Goal: Information Seeking & Learning: Compare options

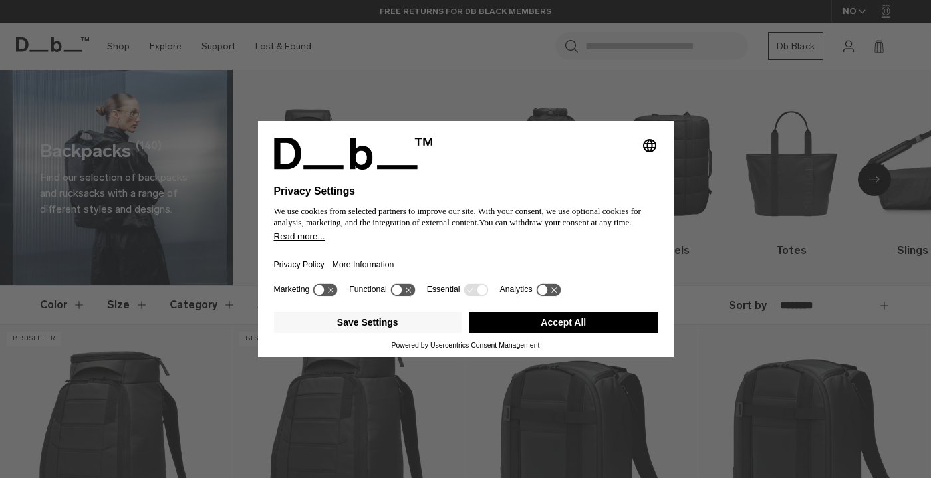
click at [548, 327] on button "Accept All" at bounding box center [563, 322] width 188 height 21
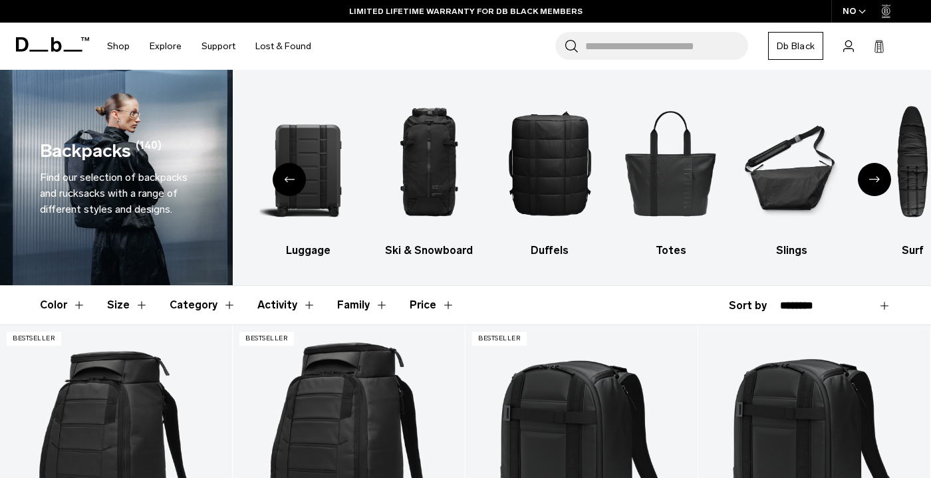
click at [293, 177] on icon "Previous slide" at bounding box center [289, 179] width 11 height 6
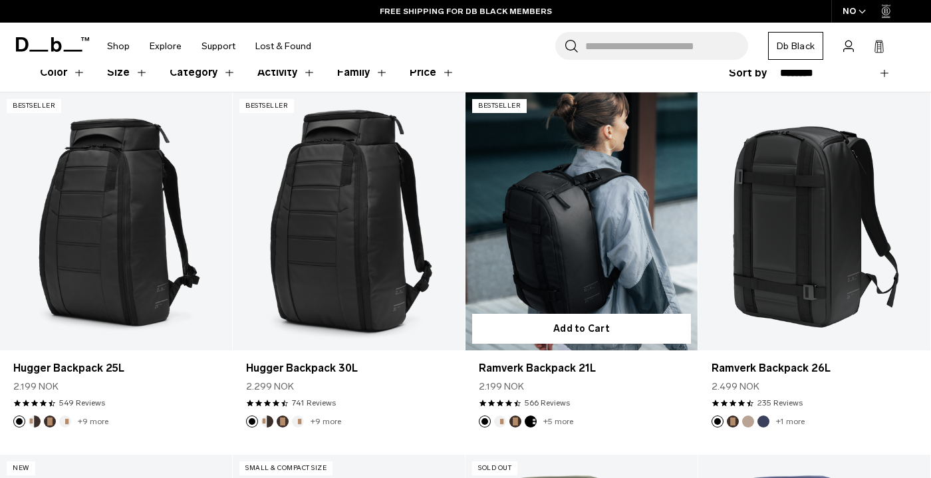
scroll to position [224, 0]
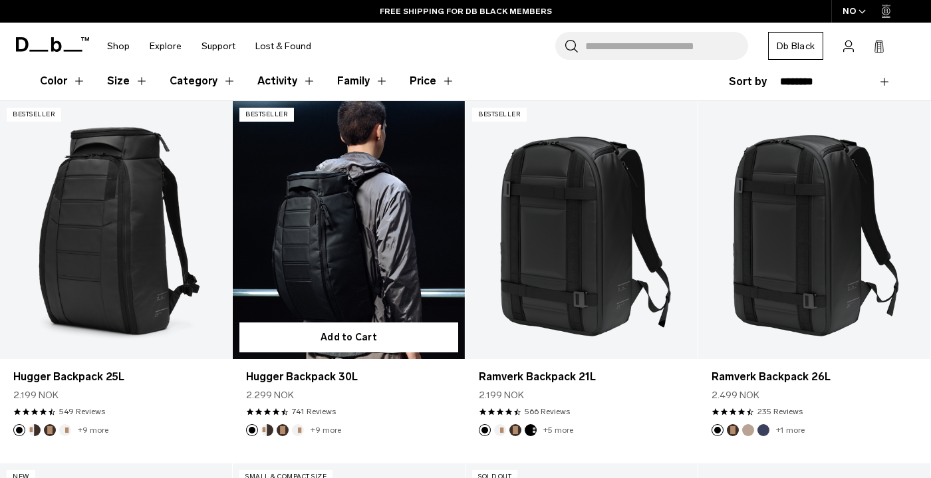
click at [390, 228] on link "Hugger Backpack 30L" at bounding box center [349, 230] width 232 height 258
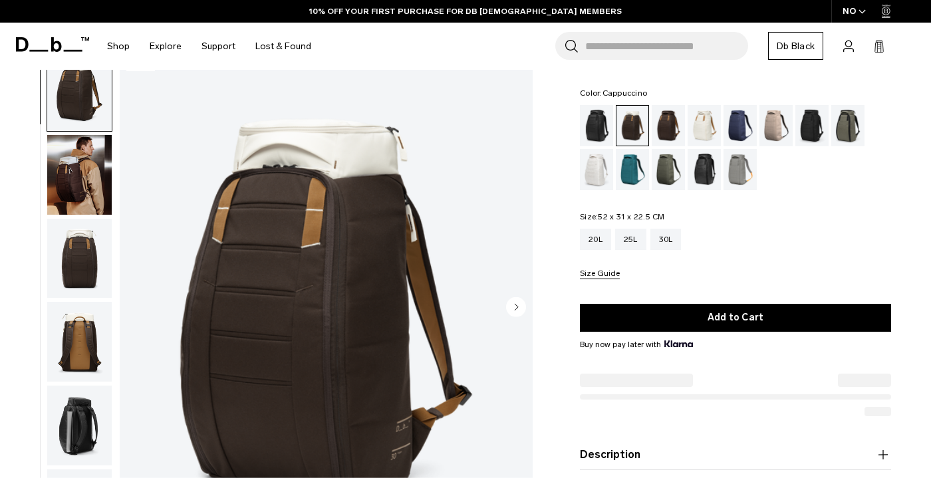
scroll to position [68, 0]
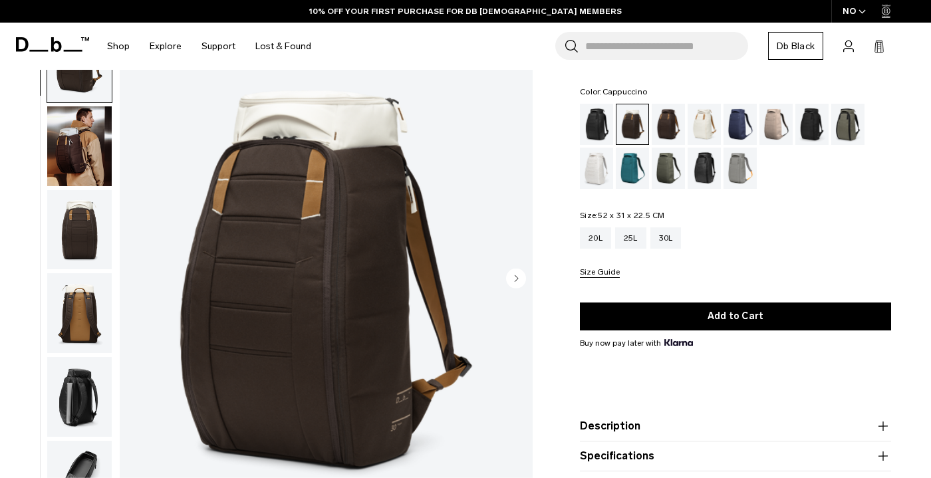
click at [88, 158] on img "button" at bounding box center [79, 146] width 64 height 80
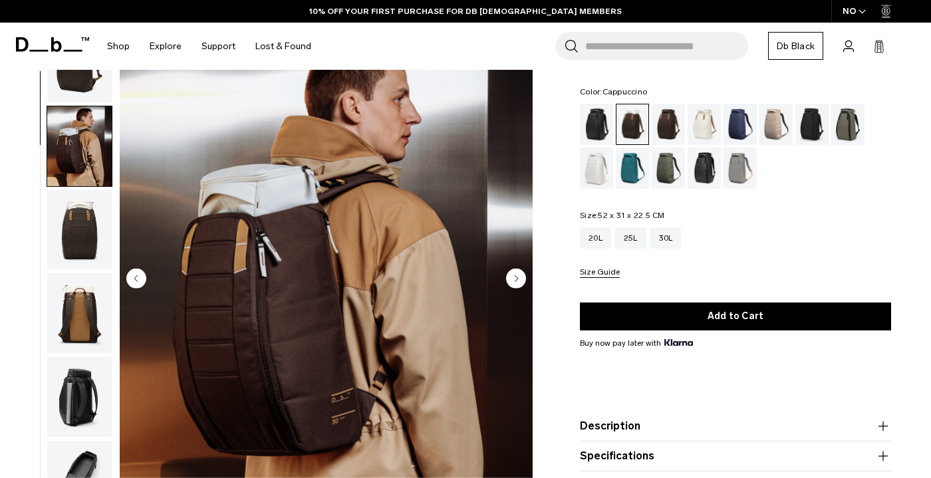
scroll to position [84, 0]
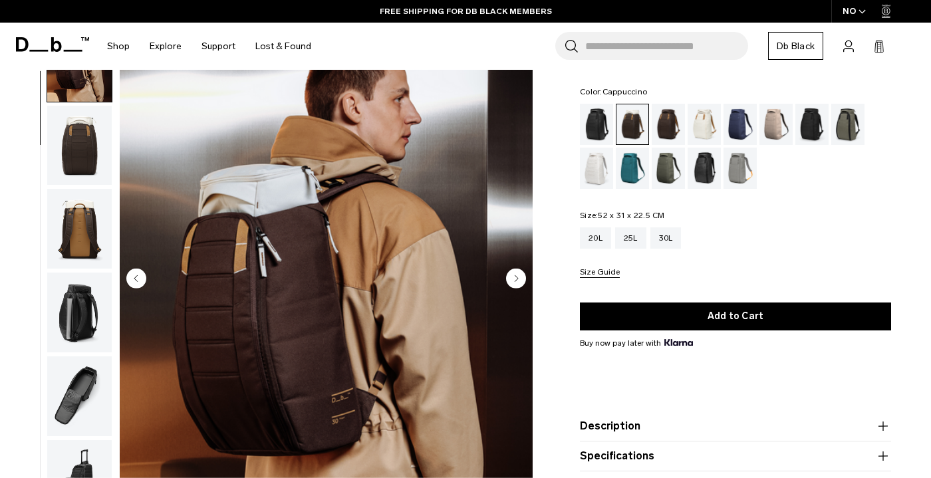
click at [89, 145] on img "button" at bounding box center [79, 146] width 64 height 80
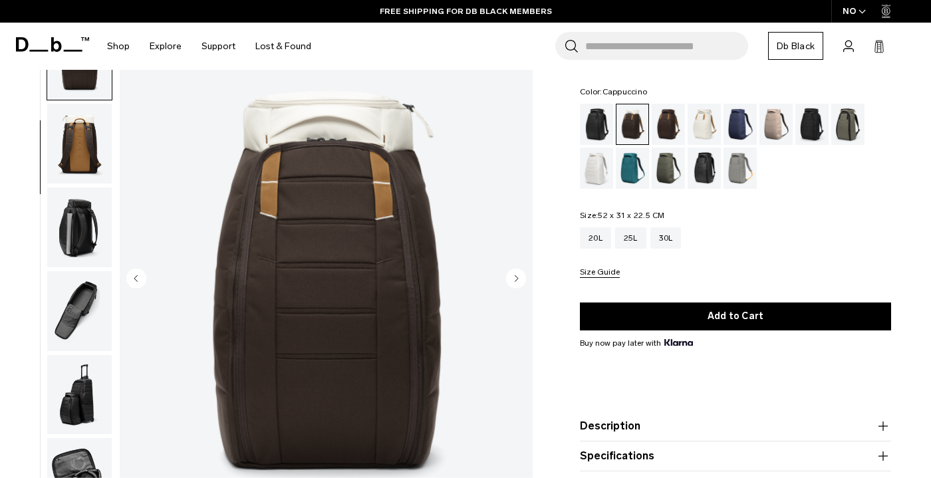
click at [93, 158] on img "button" at bounding box center [79, 144] width 64 height 80
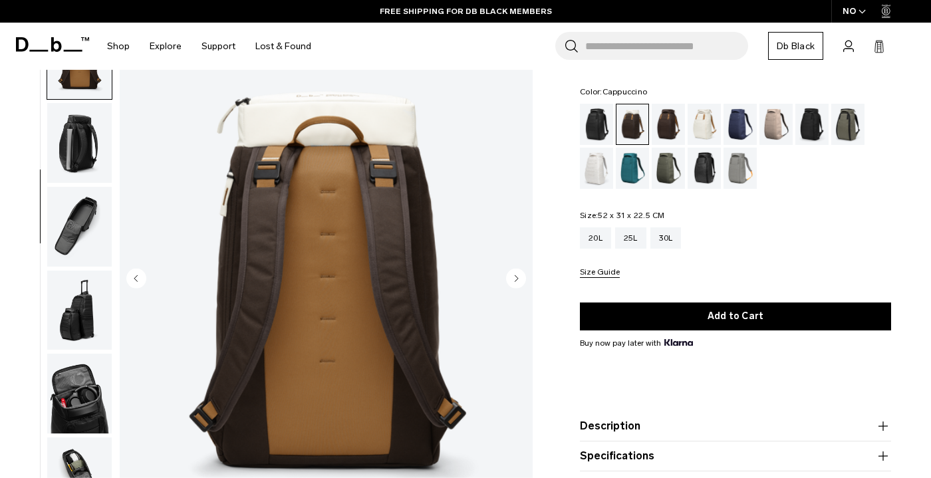
click at [88, 168] on img "button" at bounding box center [79, 143] width 64 height 80
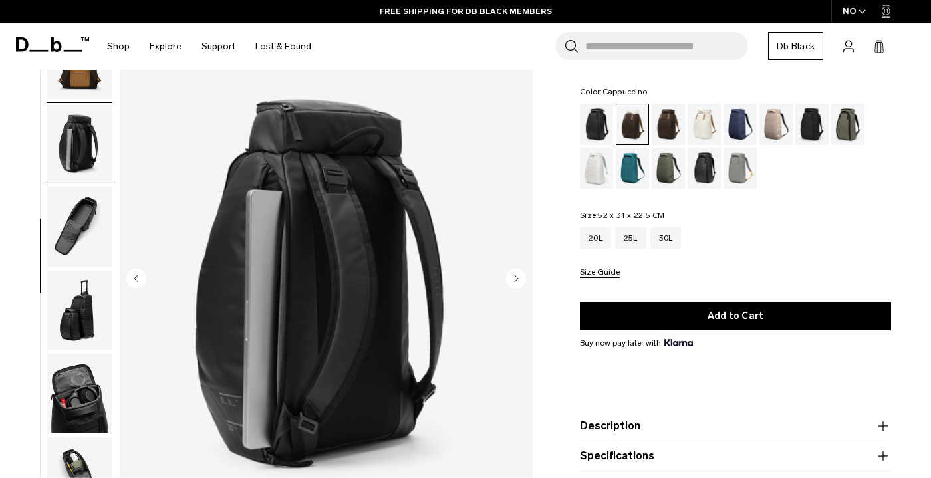
scroll to position [328, 0]
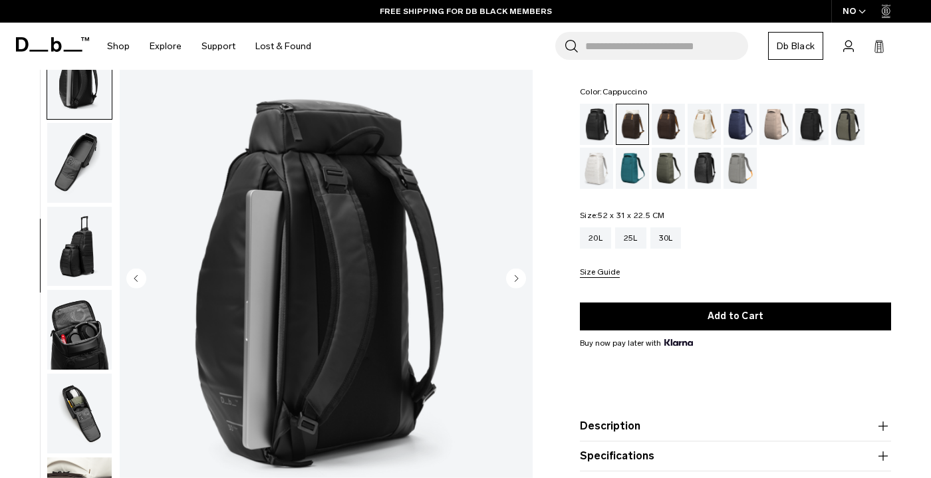
click at [83, 207] on img "button" at bounding box center [79, 247] width 64 height 80
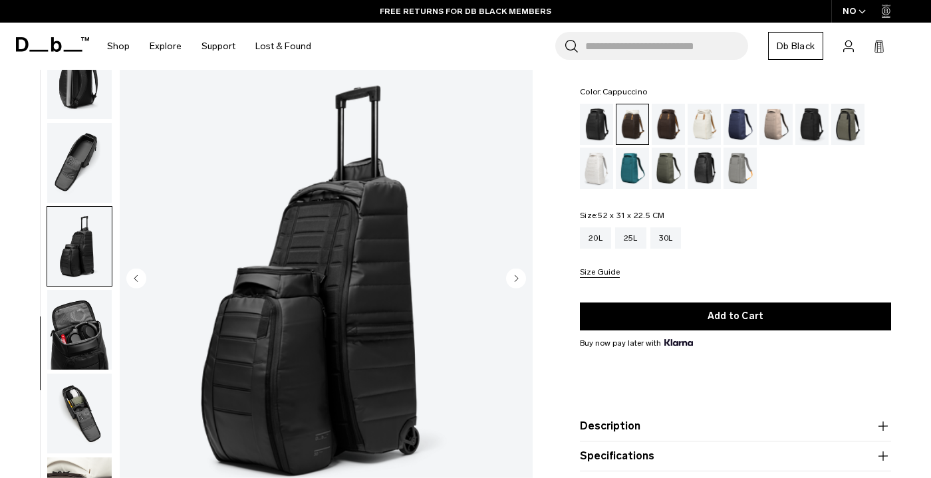
click at [89, 315] on img "button" at bounding box center [79, 330] width 64 height 80
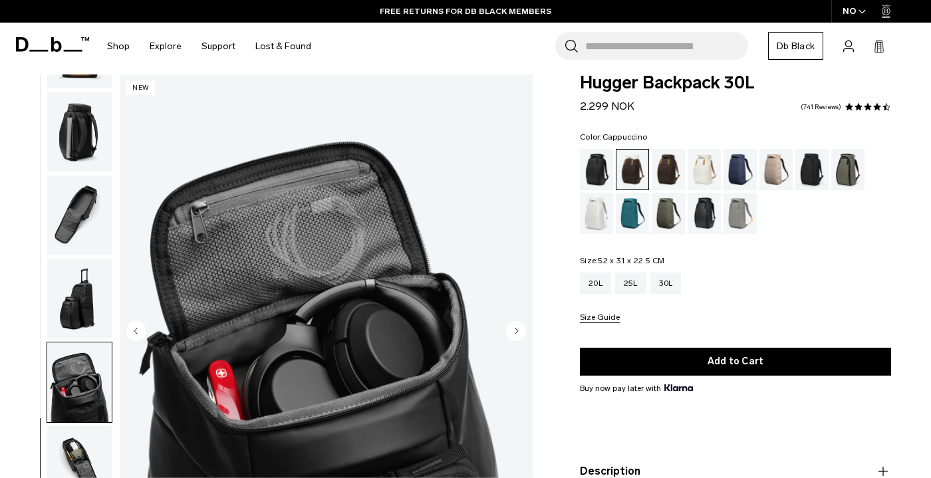
scroll to position [15, 0]
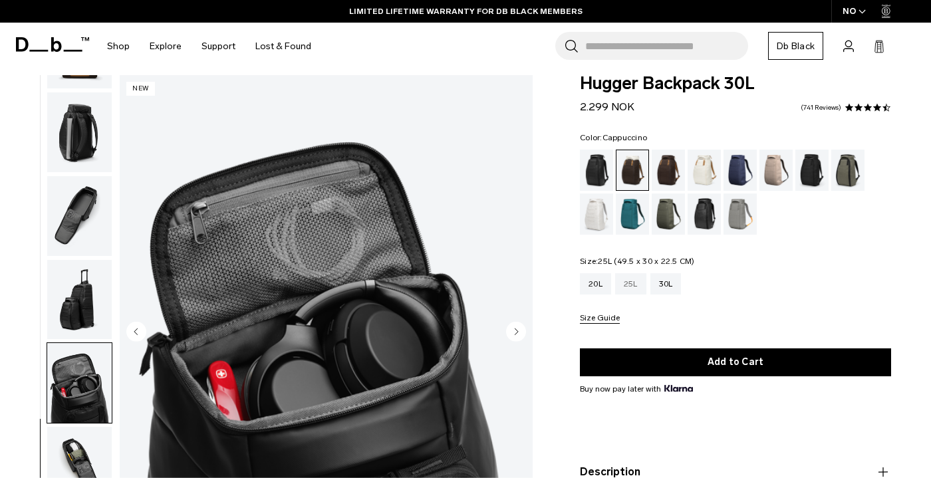
click at [629, 282] on div "25L" at bounding box center [630, 283] width 31 height 21
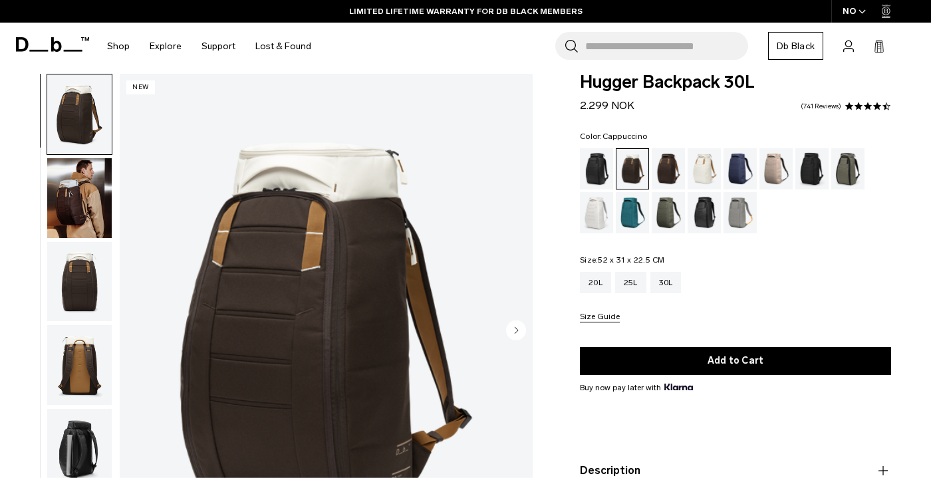
scroll to position [25, 0]
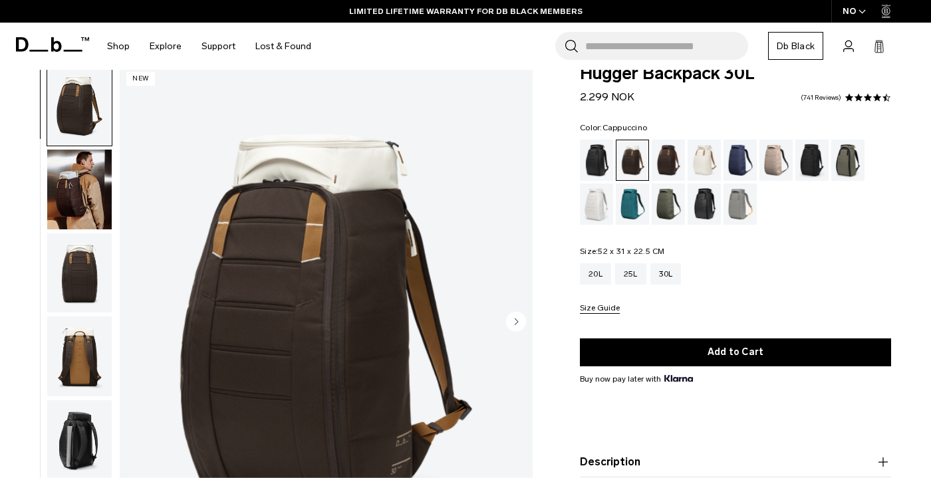
click at [86, 186] on img "button" at bounding box center [79, 190] width 64 height 80
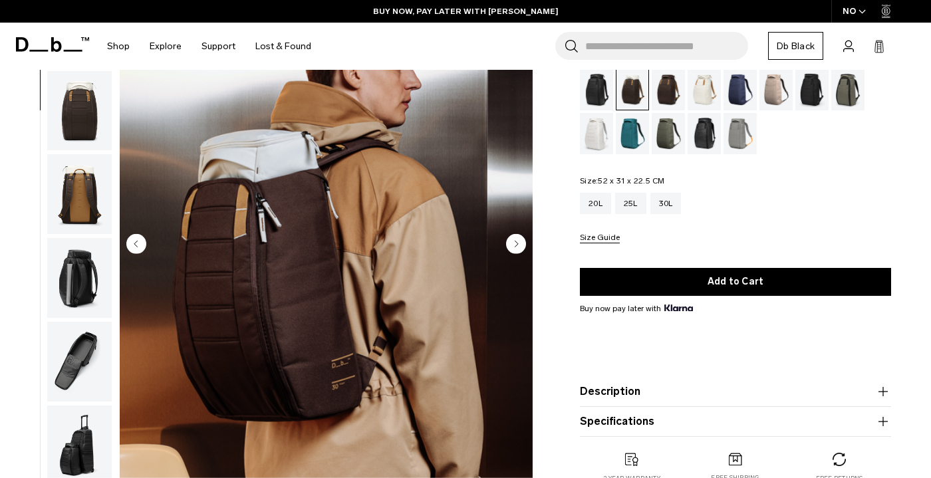
scroll to position [103, 0]
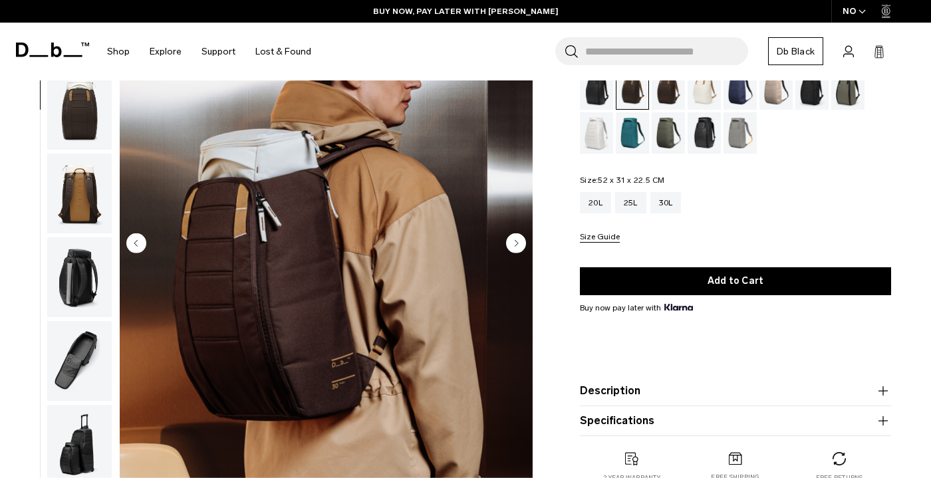
click at [518, 249] on circle "Next slide" at bounding box center [516, 243] width 20 height 20
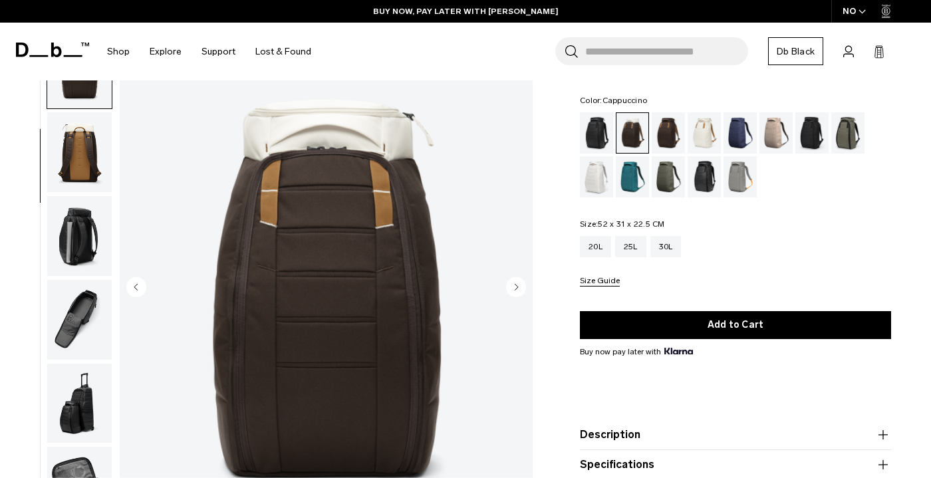
scroll to position [52, 0]
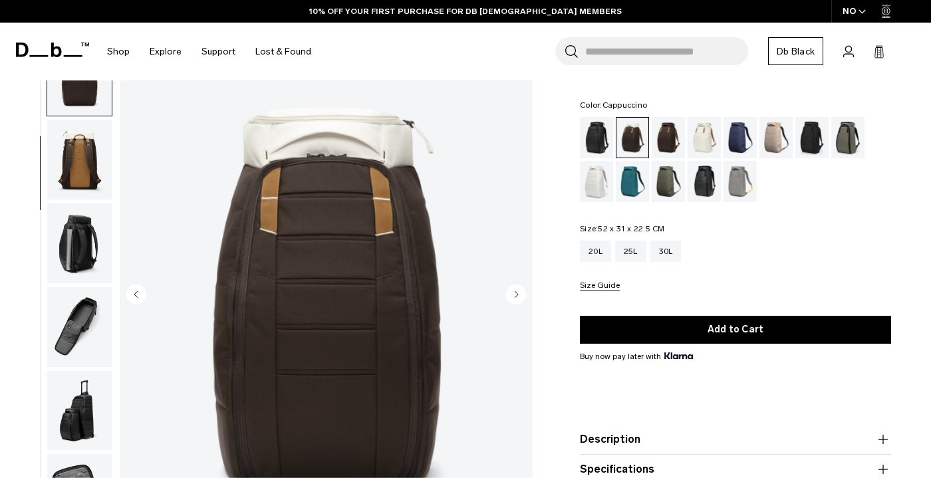
click at [517, 298] on circle "Next slide" at bounding box center [516, 294] width 20 height 20
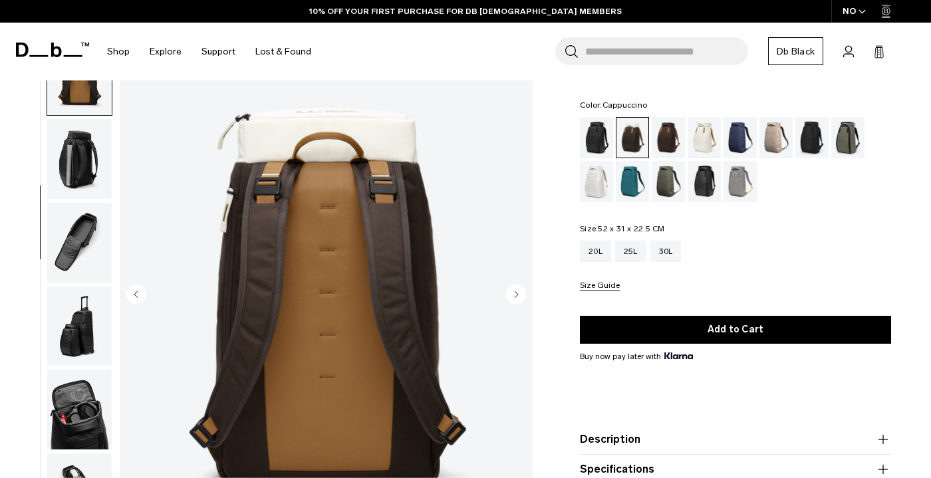
click at [517, 298] on circle "Next slide" at bounding box center [516, 294] width 20 height 20
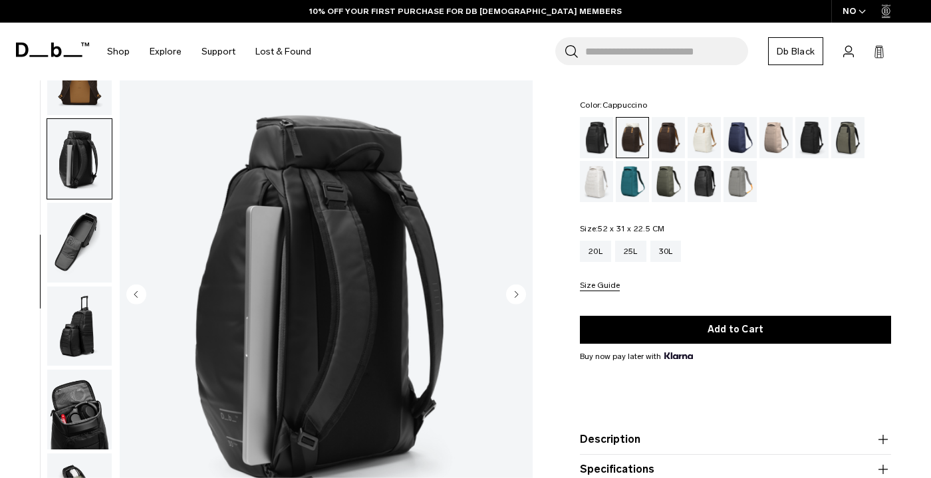
scroll to position [328, 0]
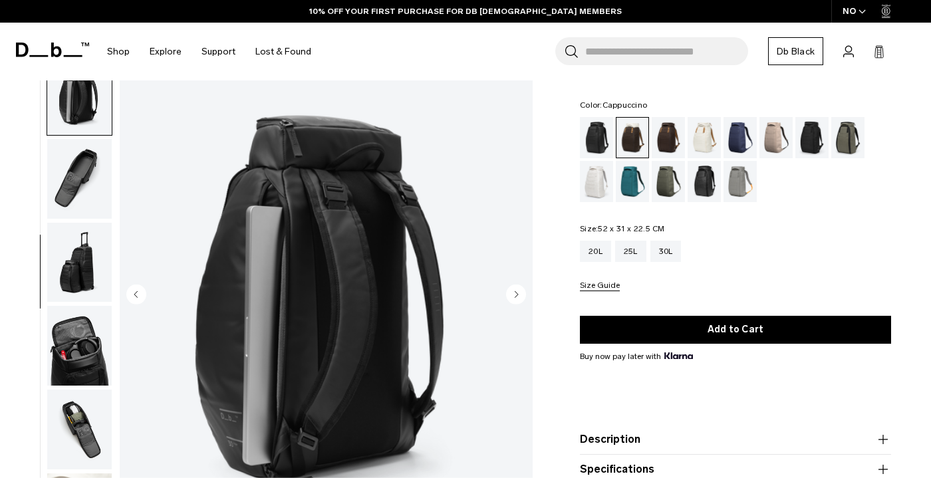
click at [517, 298] on circle "Next slide" at bounding box center [516, 294] width 20 height 20
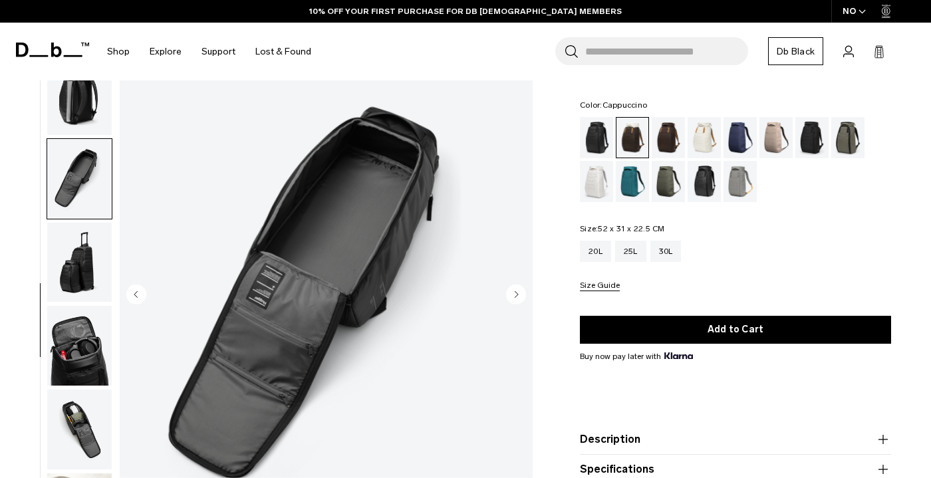
click at [517, 298] on circle "Next slide" at bounding box center [516, 294] width 20 height 20
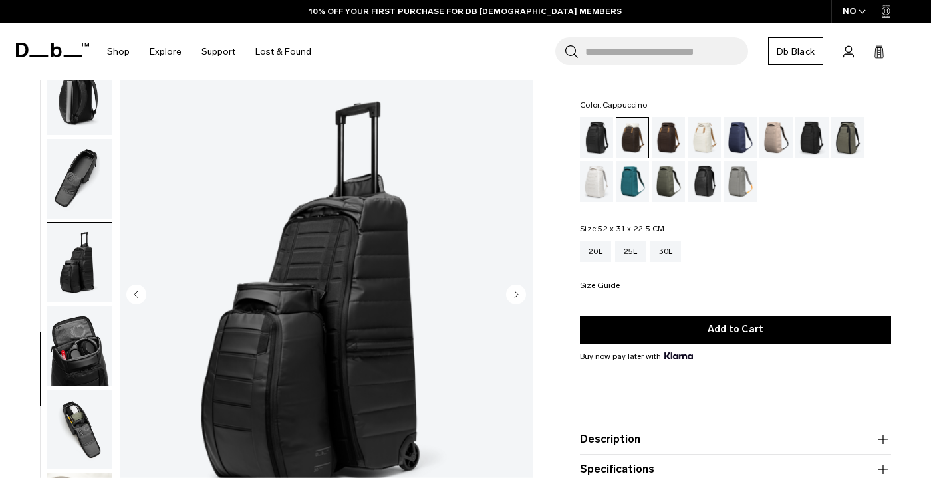
click at [517, 298] on circle "Next slide" at bounding box center [516, 294] width 20 height 20
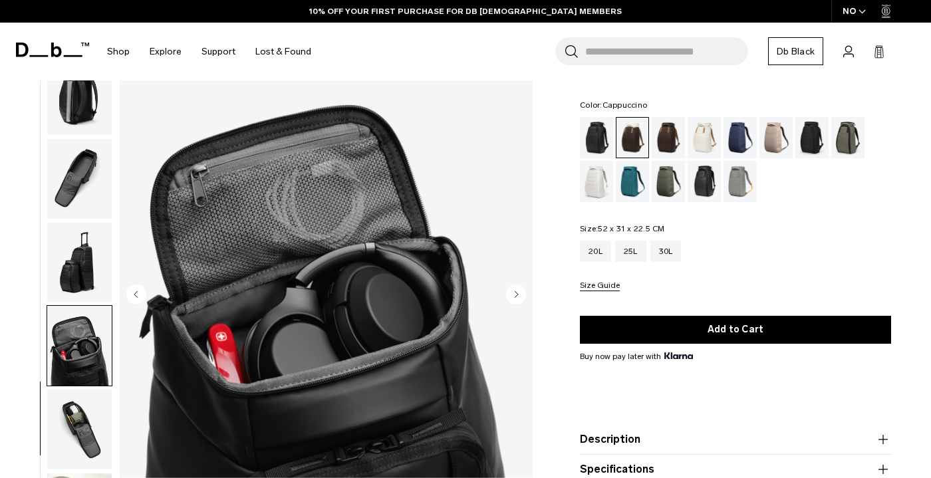
click at [517, 298] on circle "Next slide" at bounding box center [516, 294] width 20 height 20
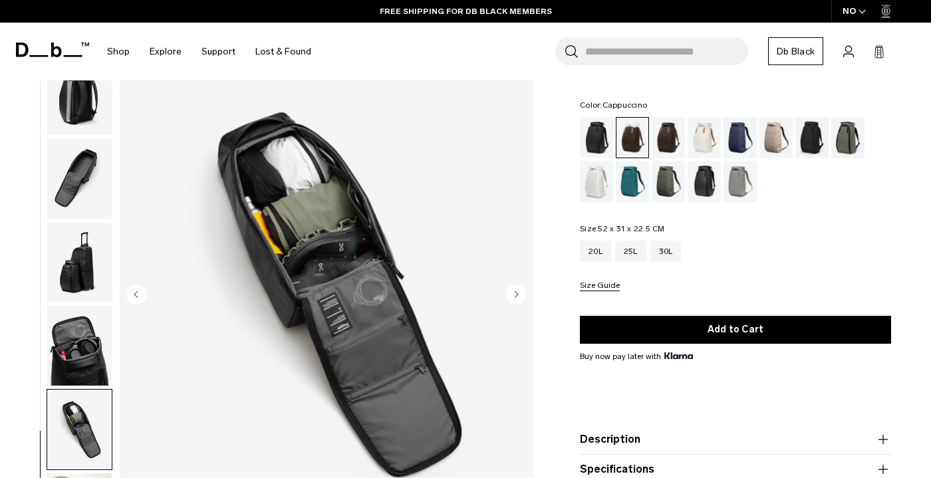
click at [515, 298] on circle "Next slide" at bounding box center [516, 294] width 20 height 20
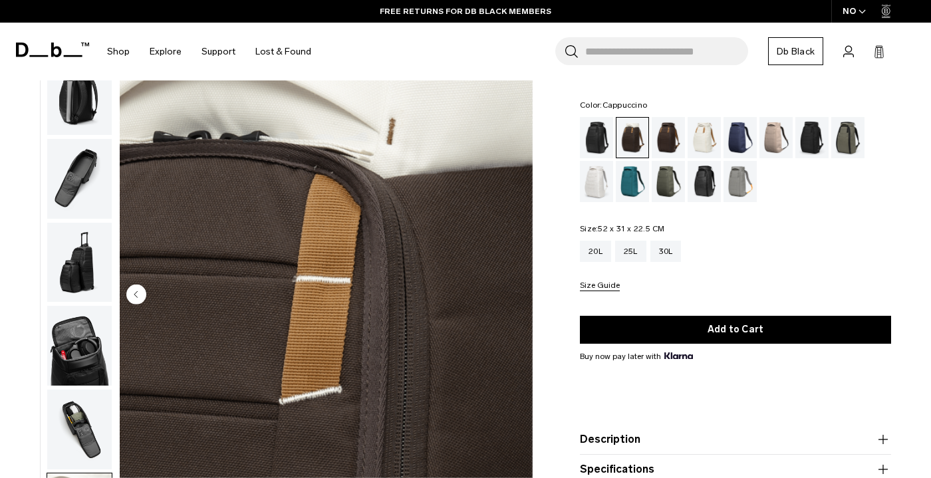
click at [515, 298] on img "10 / 10" at bounding box center [326, 296] width 413 height 516
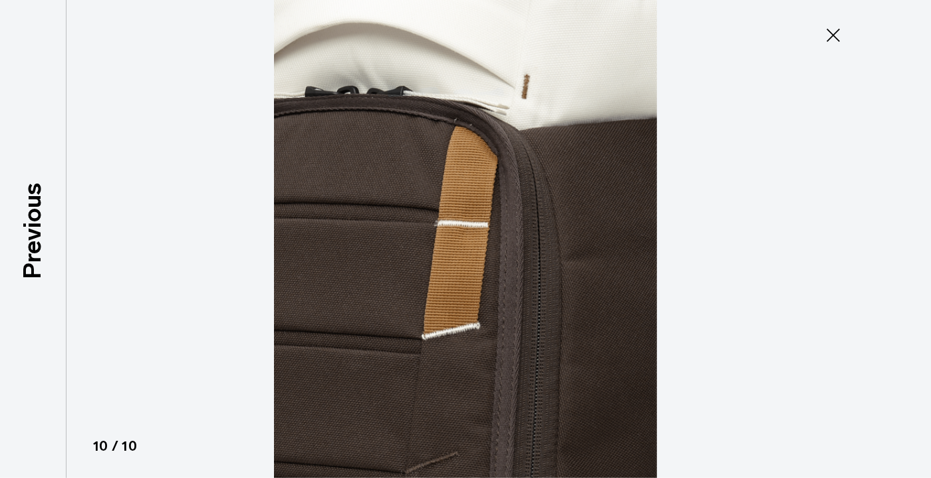
click at [840, 27] on icon at bounding box center [832, 35] width 21 height 21
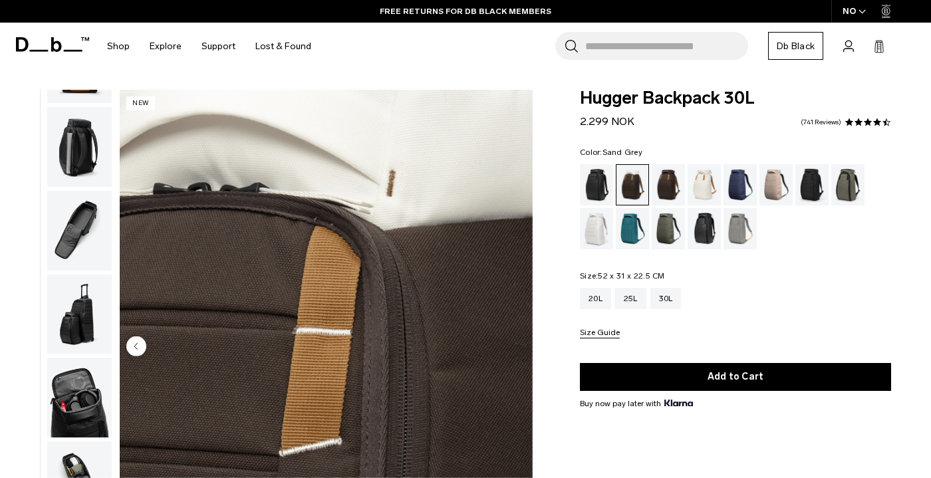
scroll to position [0, 0]
click at [669, 187] on div "Espresso" at bounding box center [668, 184] width 34 height 41
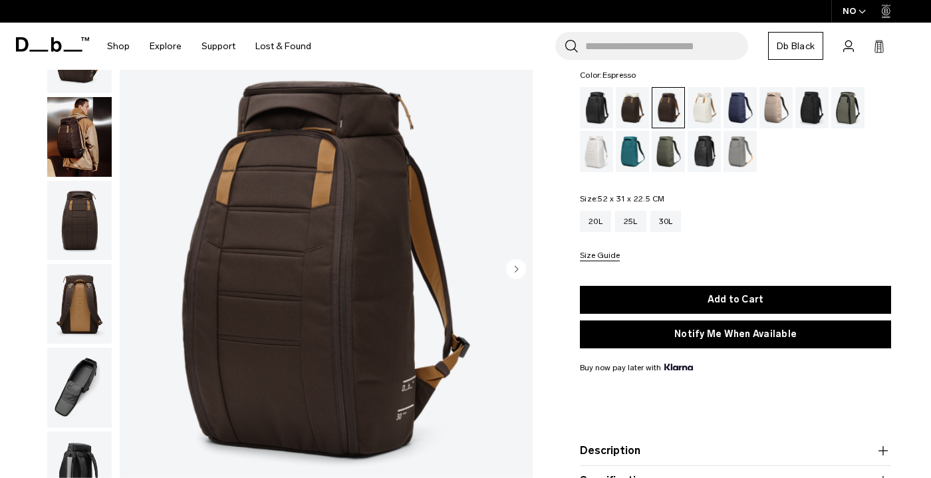
scroll to position [88, 0]
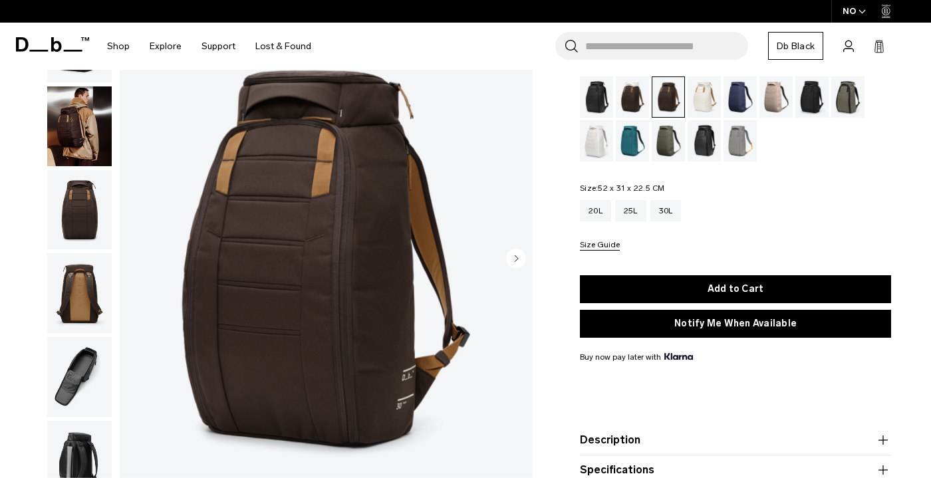
click at [516, 256] on circle "button" at bounding box center [516, 259] width 20 height 20
click at [516, 260] on icon "button" at bounding box center [516, 258] width 3 height 6
click at [517, 260] on circle "button" at bounding box center [516, 259] width 20 height 20
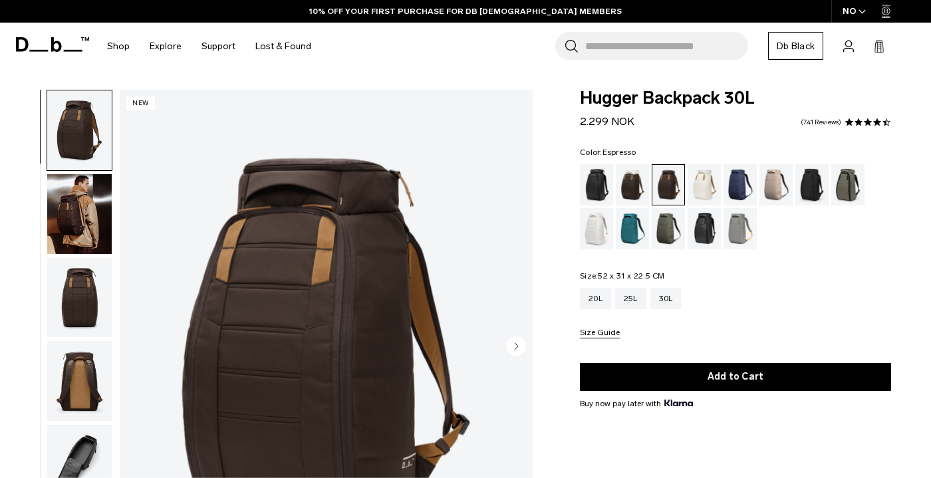
scroll to position [0, 0]
drag, startPoint x: 578, startPoint y: 95, endPoint x: 751, endPoint y: 101, distance: 173.6
click at [751, 101] on div "Hugger Backpack 30L 2.299 NOK 4.6 star rating 741 Reviews Color: Espresso Out o…" at bounding box center [735, 347] width 391 height 515
click at [782, 105] on span "Hugger Backpack 30L" at bounding box center [735, 98] width 311 height 17
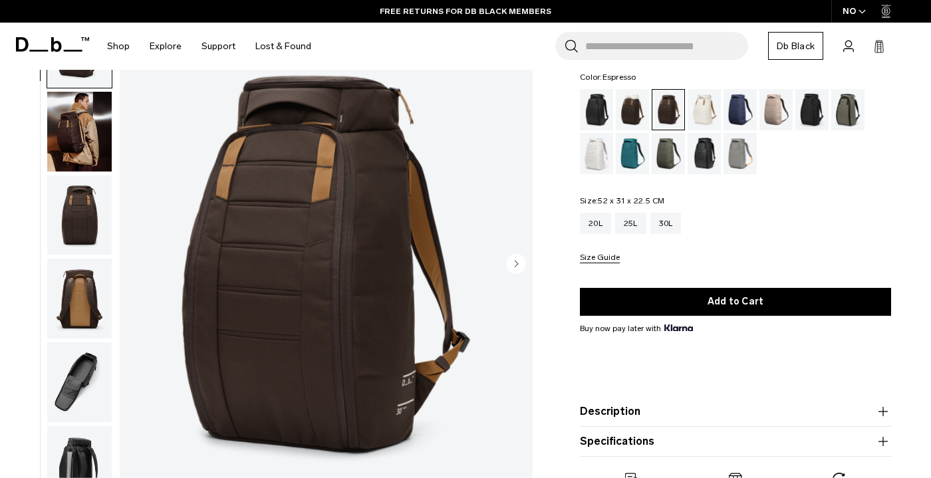
scroll to position [81, 0]
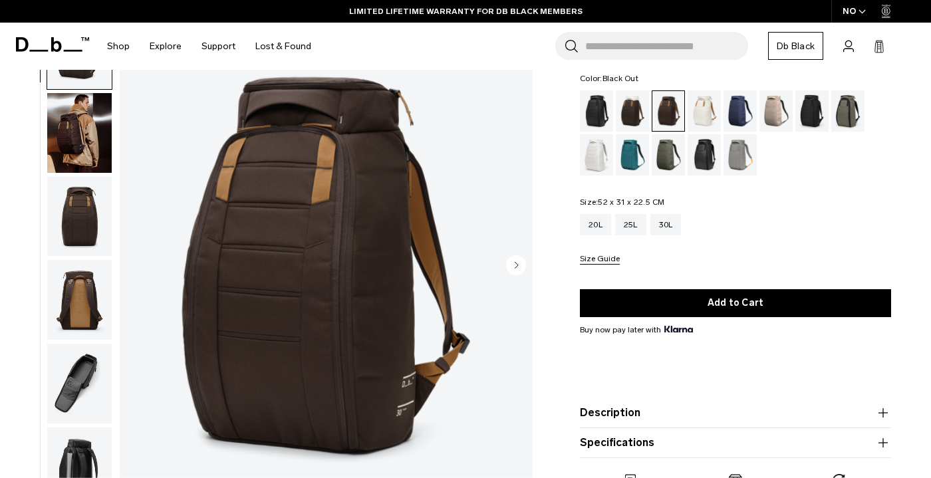
click at [602, 106] on div "Black Out" at bounding box center [597, 110] width 34 height 41
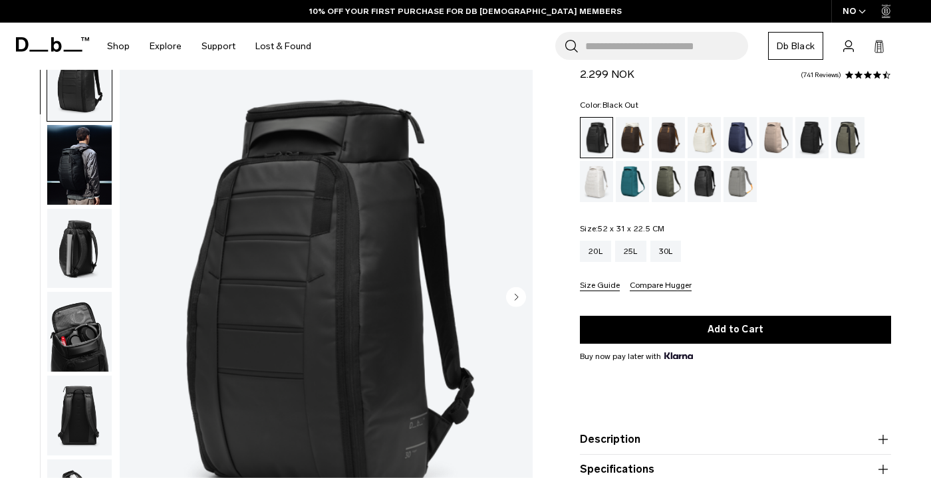
scroll to position [49, 0]
click at [93, 150] on img "button" at bounding box center [79, 165] width 64 height 80
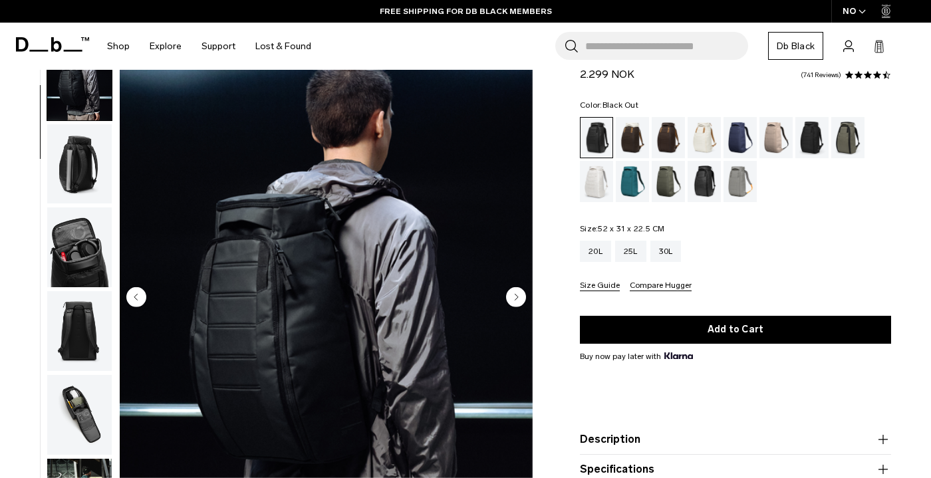
scroll to position [98, 0]
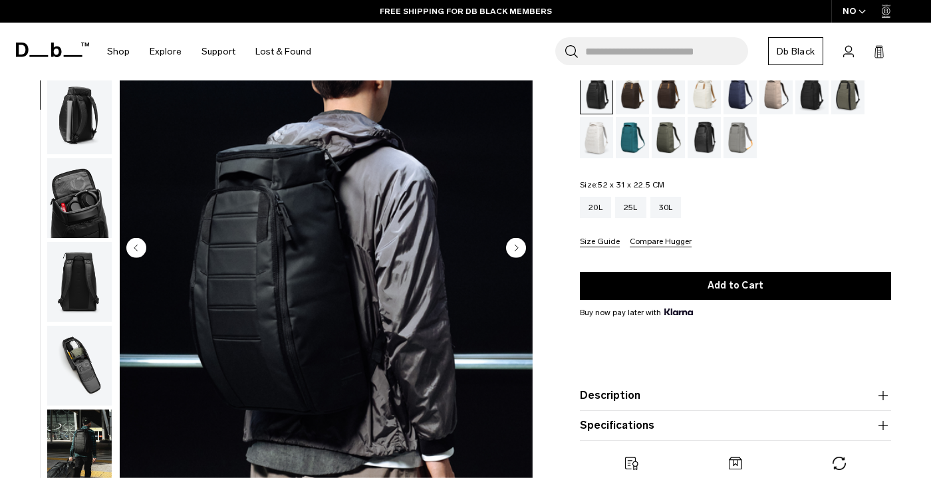
click at [669, 96] on div "Espresso" at bounding box center [668, 93] width 34 height 41
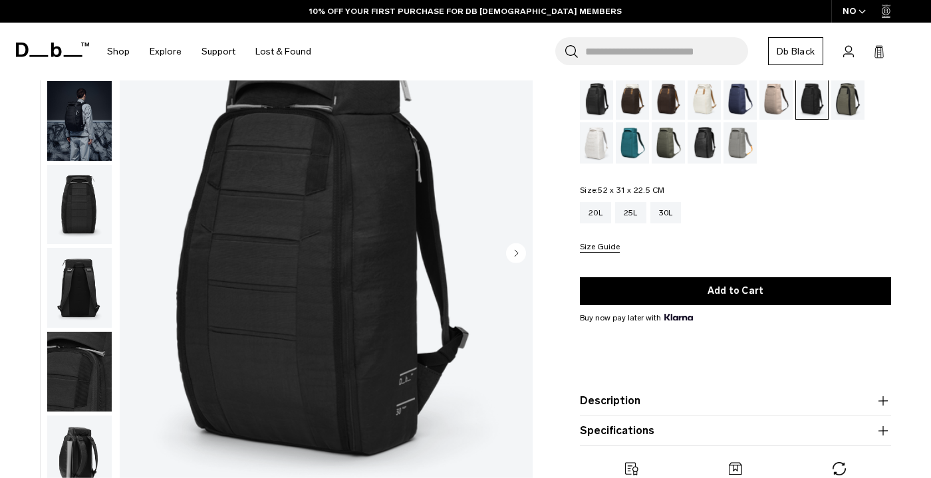
scroll to position [68, 0]
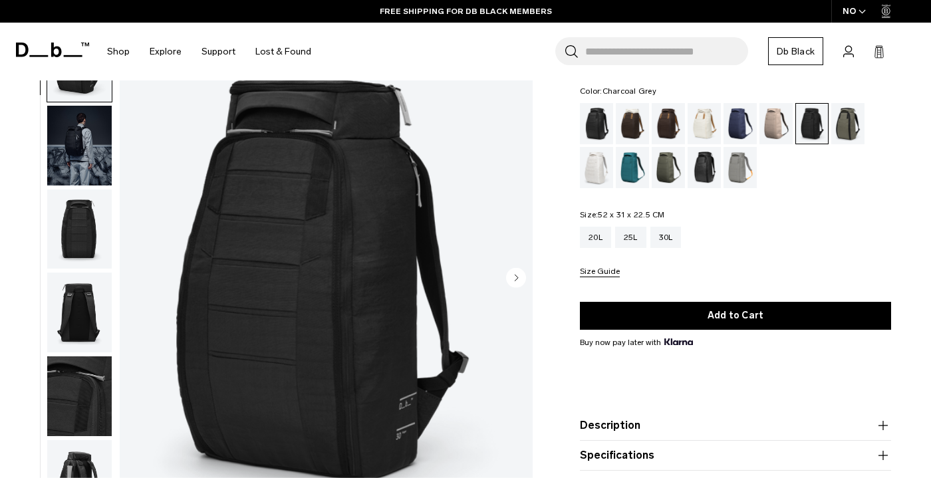
click at [614, 125] on ul at bounding box center [735, 145] width 311 height 85
click at [600, 126] on div "Black Out" at bounding box center [597, 123] width 34 height 41
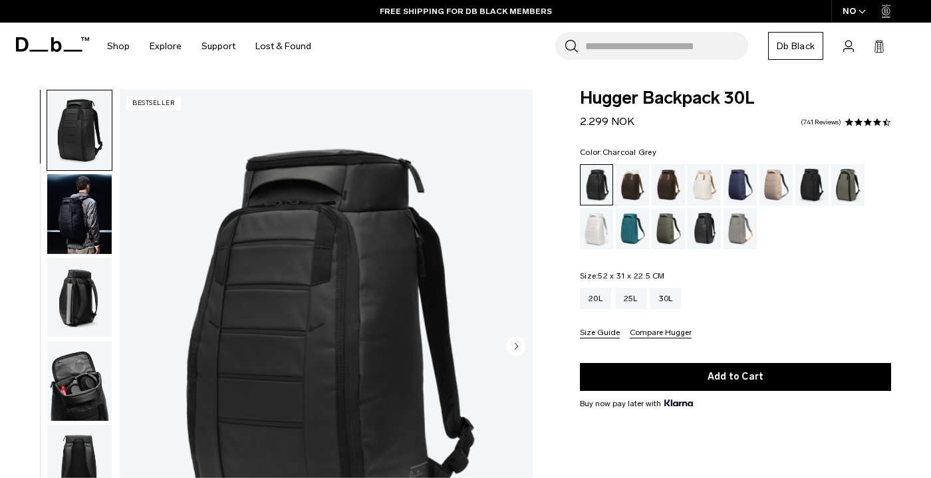
click at [810, 189] on div "Charcoal Grey" at bounding box center [812, 184] width 34 height 41
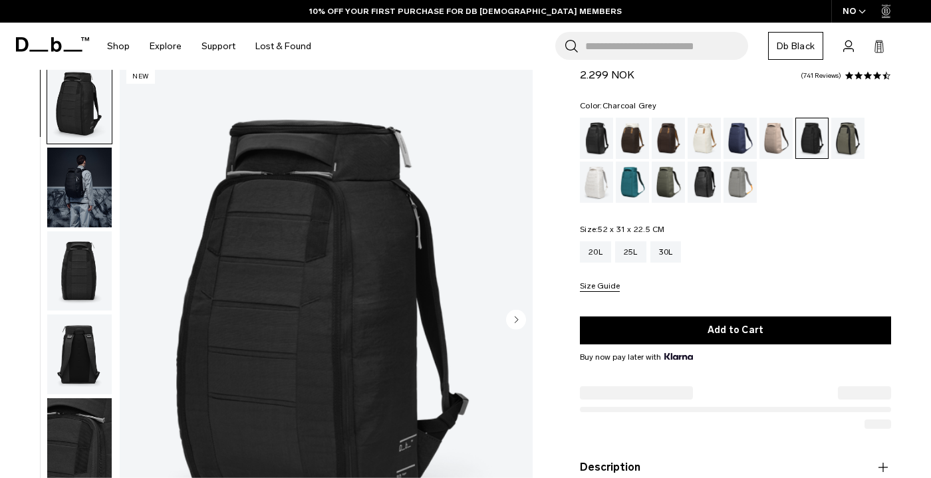
click at [84, 179] on img "button" at bounding box center [79, 187] width 64 height 80
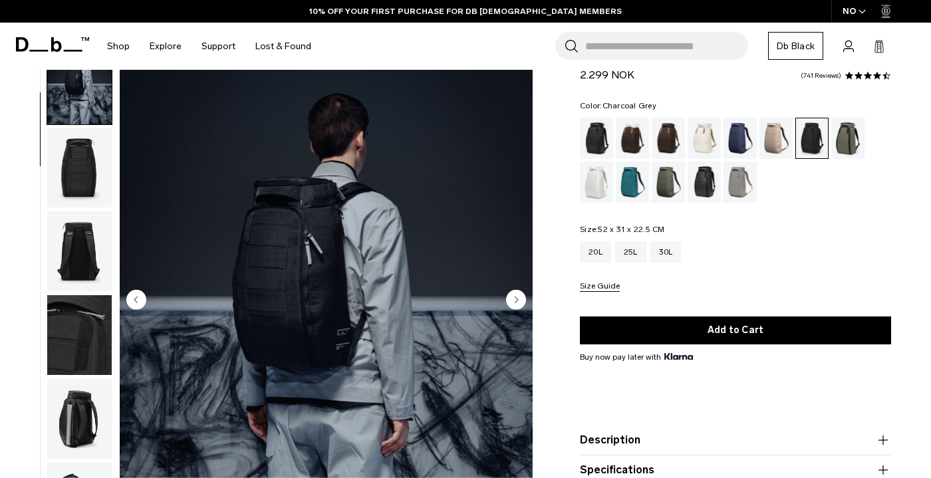
scroll to position [84, 0]
click at [84, 198] on img "button" at bounding box center [79, 167] width 64 height 80
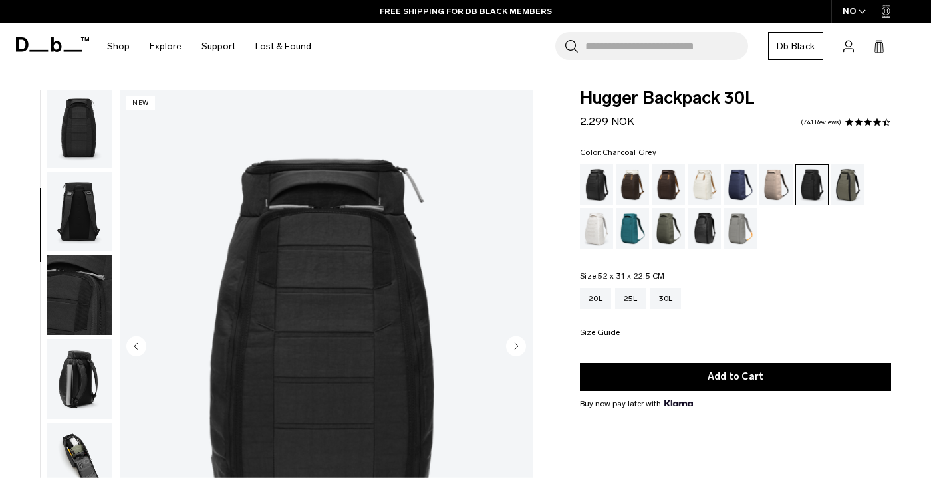
scroll to position [0, 0]
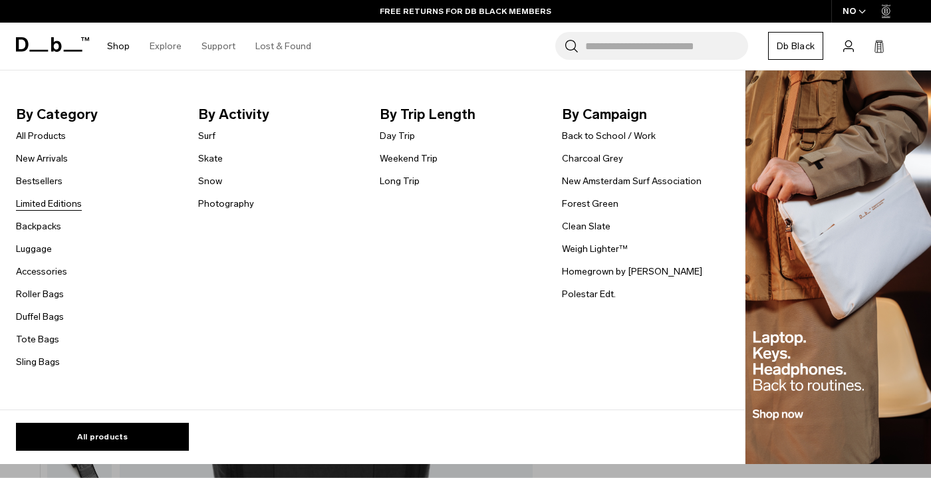
click at [65, 199] on link "Limited Editions" at bounding box center [49, 204] width 66 height 14
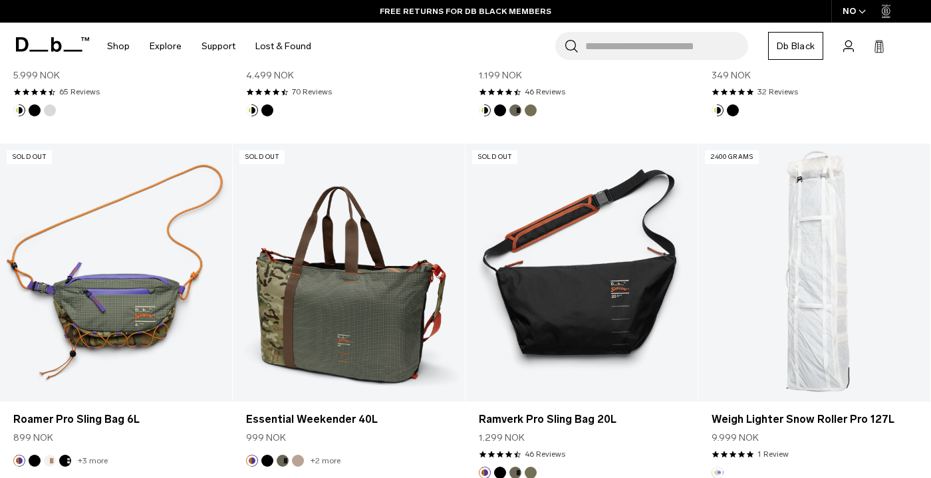
scroll to position [518, 0]
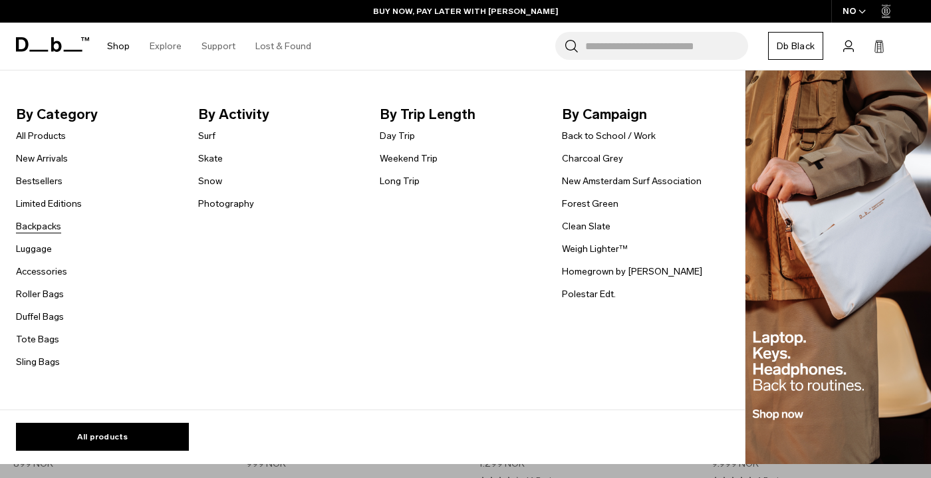
click at [48, 228] on link "Backpacks" at bounding box center [38, 226] width 45 height 14
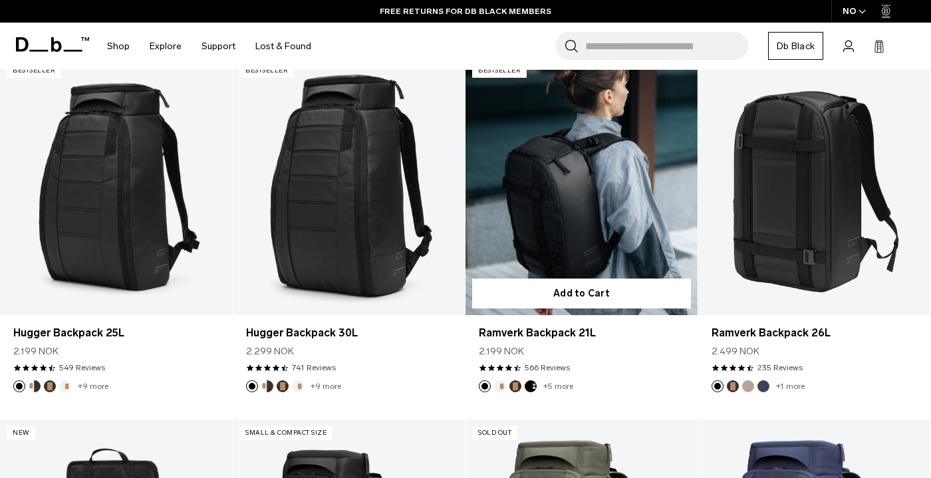
scroll to position [277, 0]
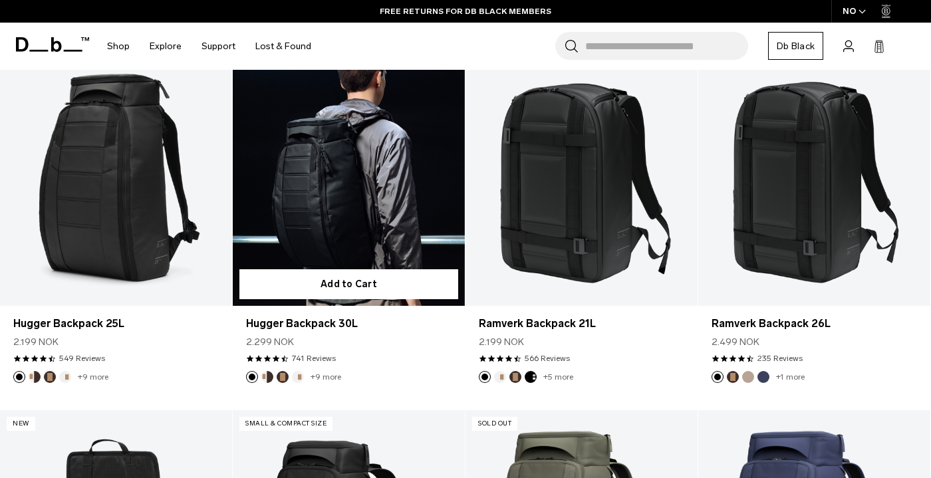
click at [395, 231] on link "Hugger Backpack 30L" at bounding box center [349, 177] width 232 height 258
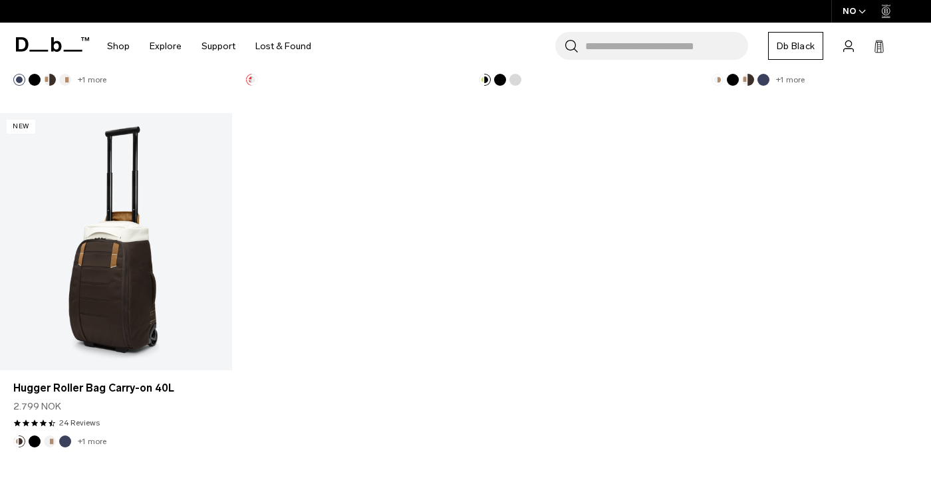
scroll to position [1672, 0]
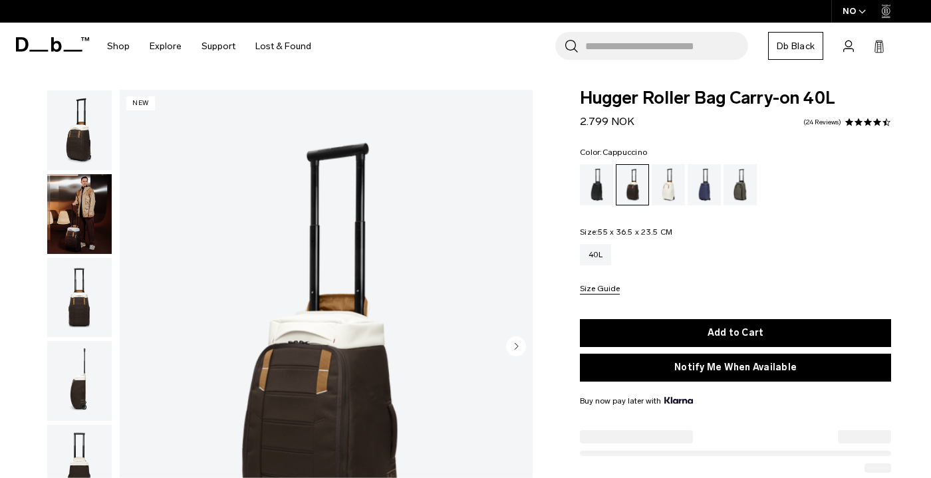
scroll to position [125, 0]
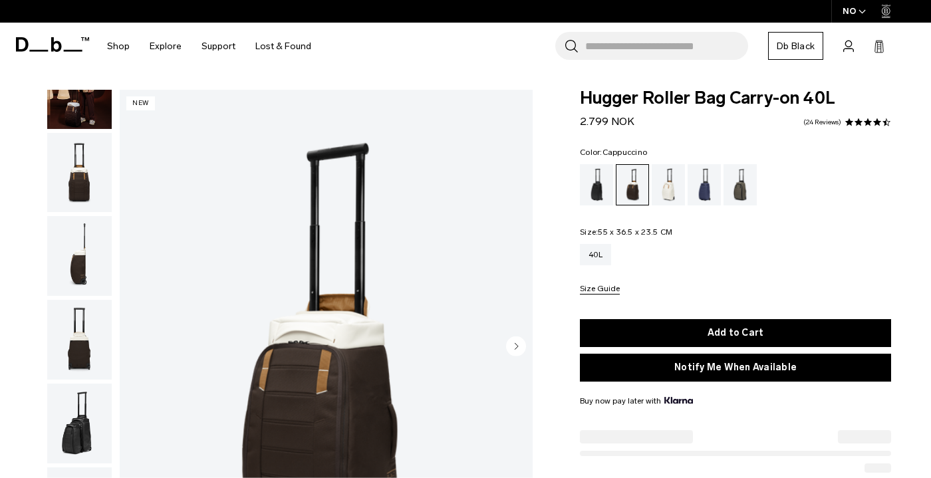
click at [90, 193] on img "button" at bounding box center [79, 173] width 64 height 80
click at [80, 249] on img "button" at bounding box center [79, 256] width 64 height 80
click at [73, 352] on img "button" at bounding box center [79, 340] width 64 height 80
click at [90, 364] on img "button" at bounding box center [79, 340] width 64 height 80
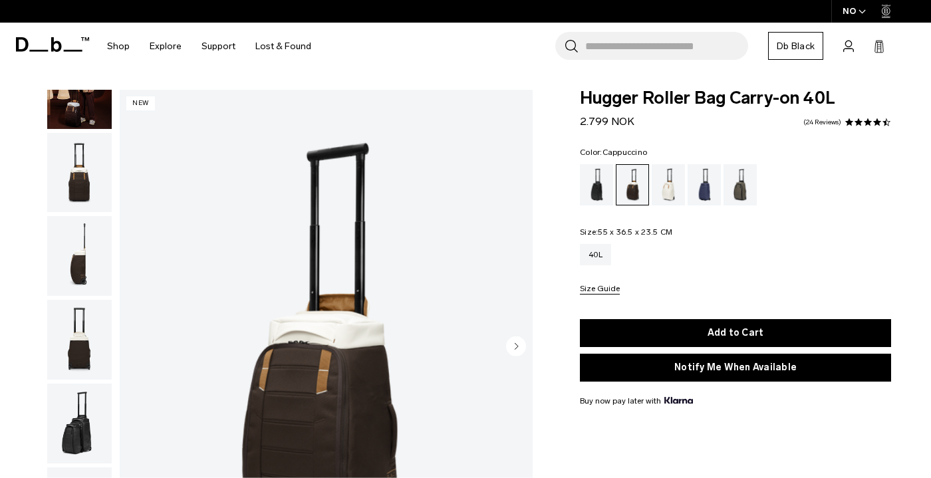
click at [516, 353] on circle "button" at bounding box center [516, 346] width 20 height 20
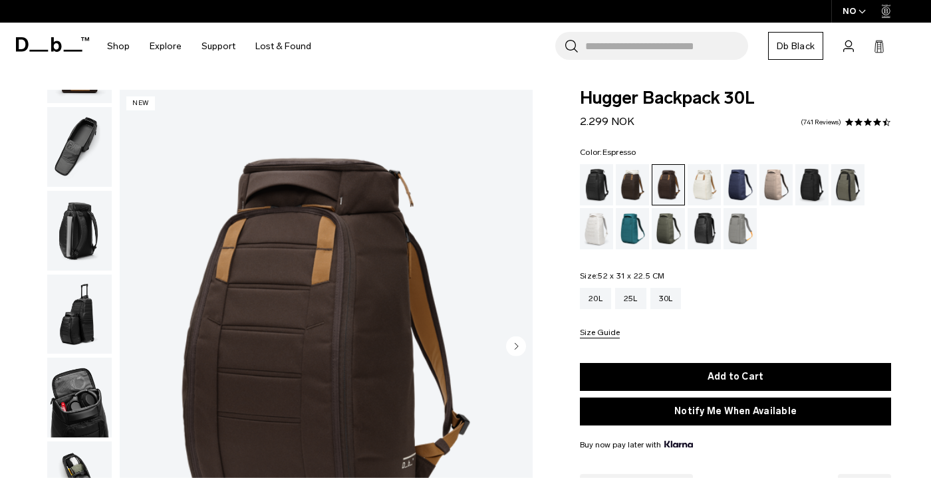
scroll to position [328, 0]
click at [71, 384] on img "button" at bounding box center [79, 398] width 64 height 80
click at [88, 386] on img "button" at bounding box center [79, 398] width 64 height 80
click at [78, 452] on img "button" at bounding box center [79, 481] width 64 height 80
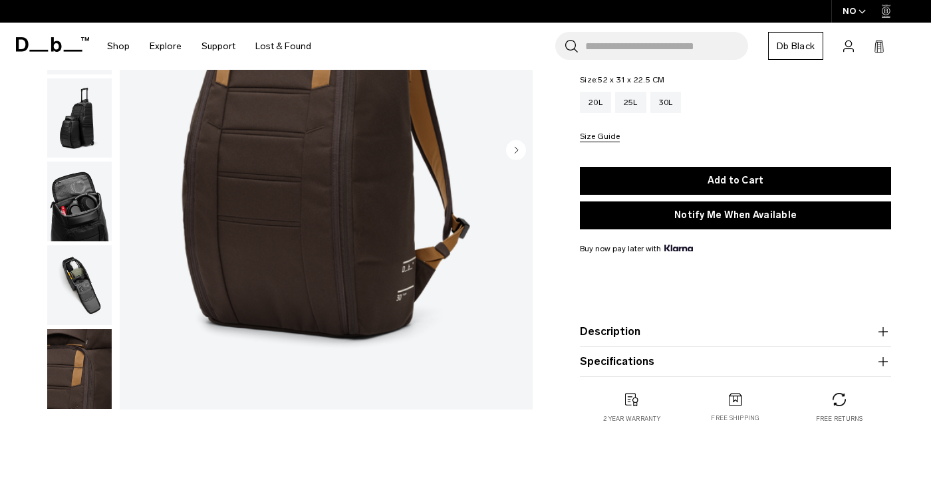
scroll to position [201, 0]
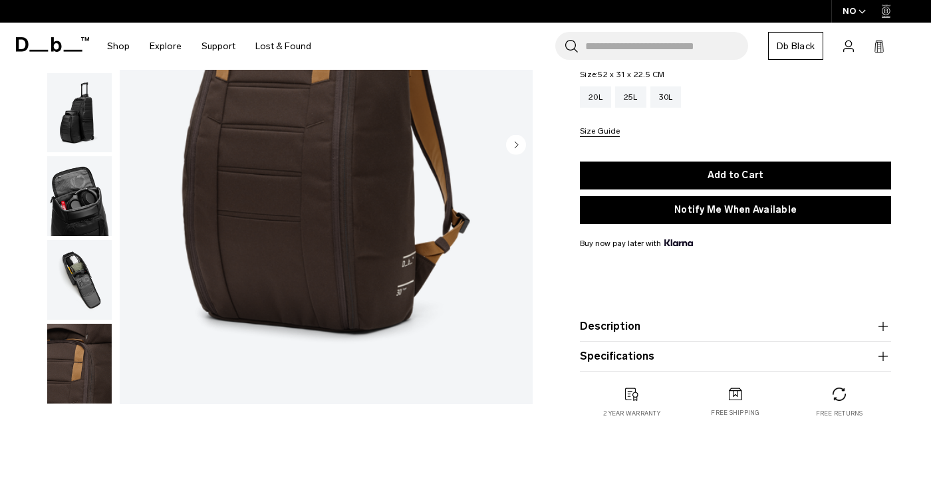
click at [92, 275] on img "button" at bounding box center [79, 280] width 64 height 80
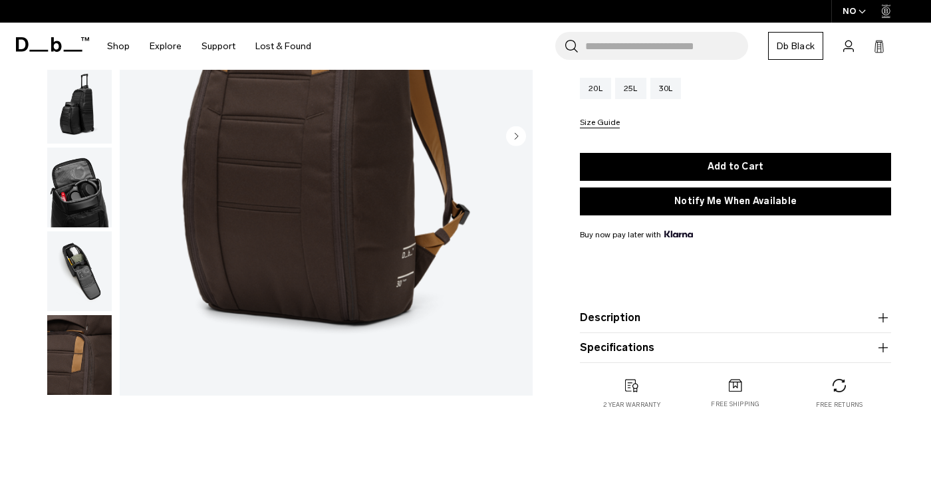
scroll to position [213, 0]
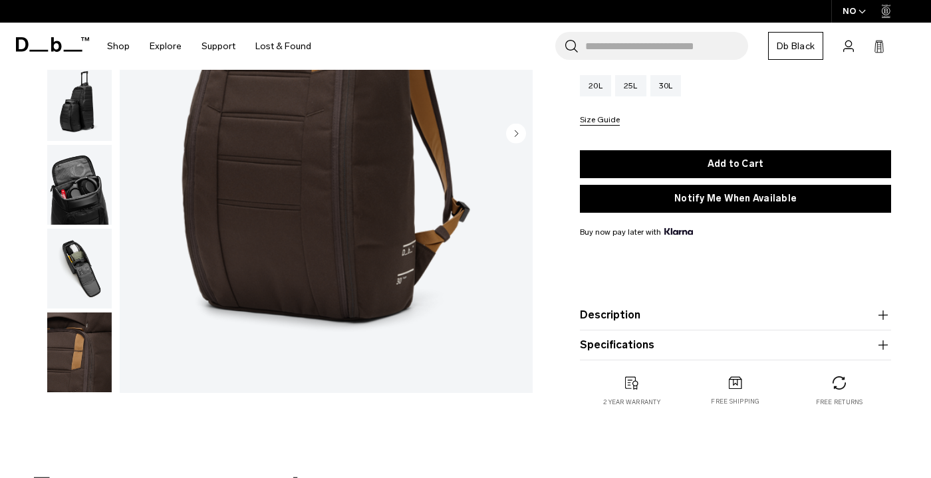
click at [79, 265] on img "button" at bounding box center [79, 269] width 64 height 80
click at [84, 328] on img "button" at bounding box center [79, 352] width 64 height 80
click at [518, 136] on circle "button" at bounding box center [516, 134] width 20 height 20
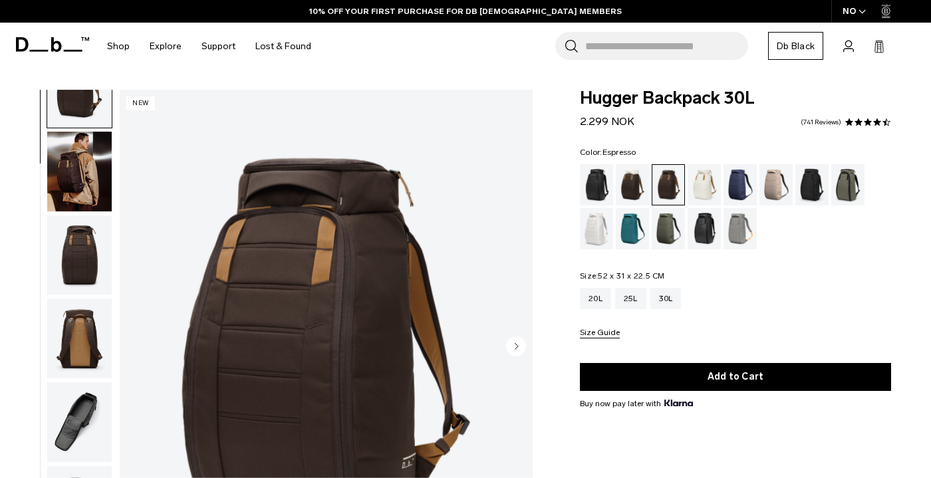
scroll to position [0, 0]
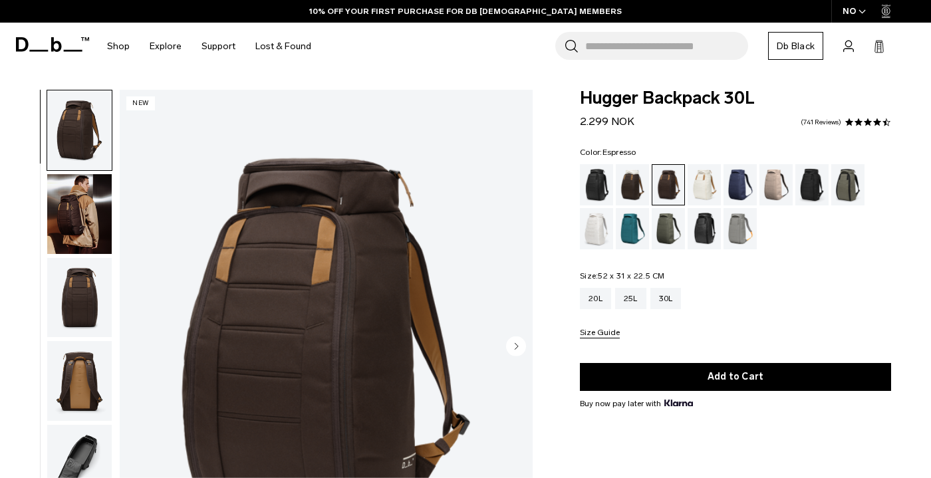
click at [518, 342] on circle "Next slide" at bounding box center [516, 346] width 20 height 20
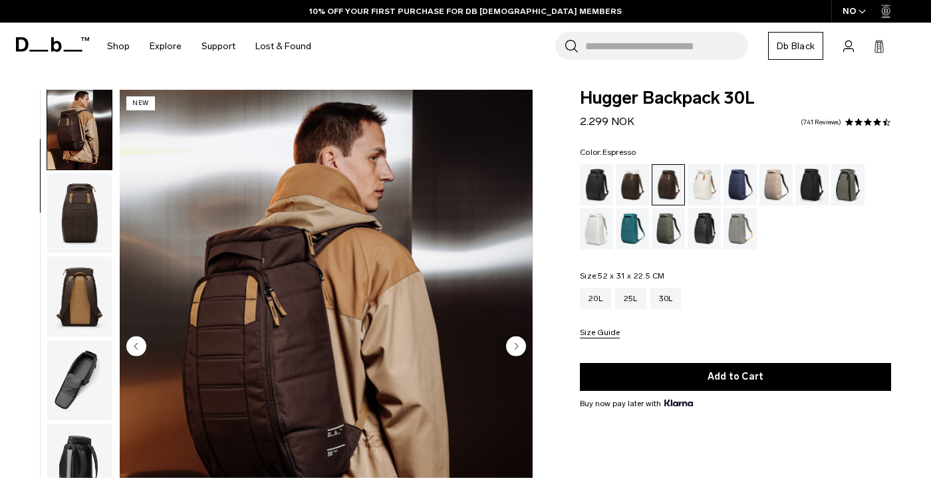
click at [518, 342] on circle "Next slide" at bounding box center [516, 346] width 20 height 20
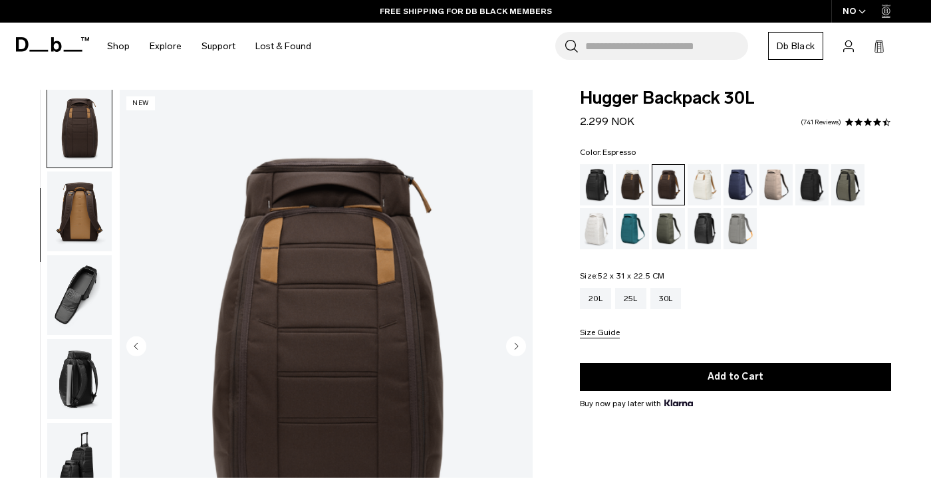
click at [518, 342] on circle "Next slide" at bounding box center [516, 346] width 20 height 20
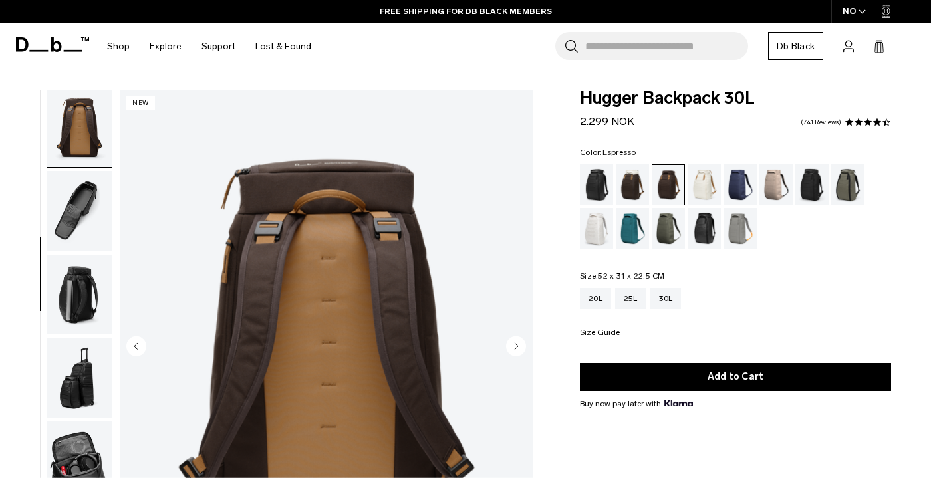
click at [518, 342] on circle "Next slide" at bounding box center [516, 346] width 20 height 20
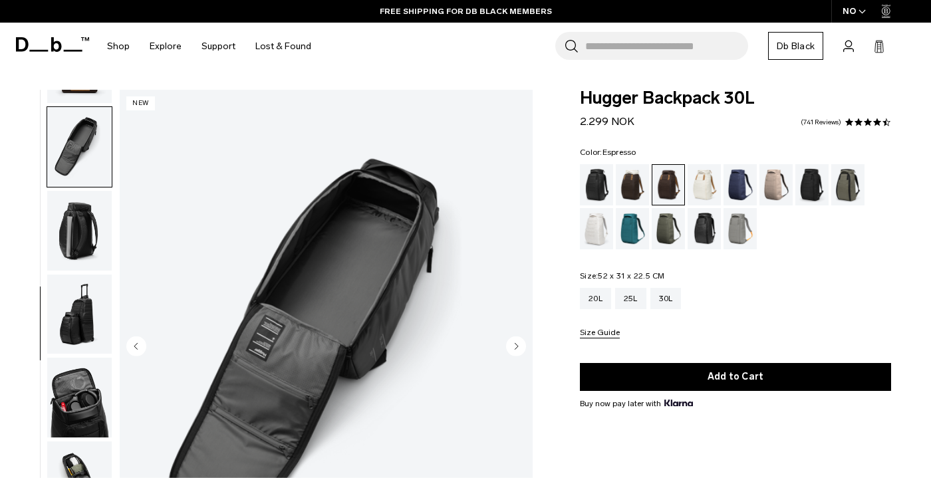
click at [518, 342] on circle "Next slide" at bounding box center [516, 346] width 20 height 20
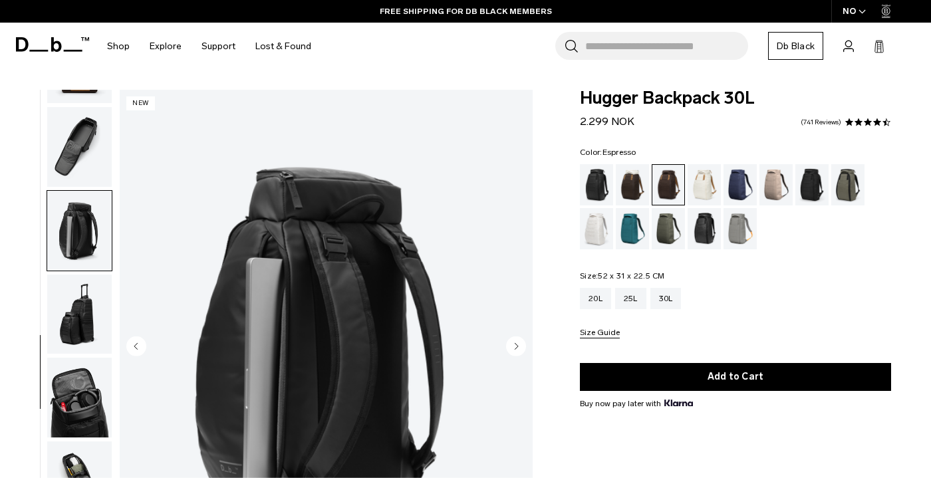
click at [132, 350] on circle "Previous slide" at bounding box center [136, 346] width 20 height 20
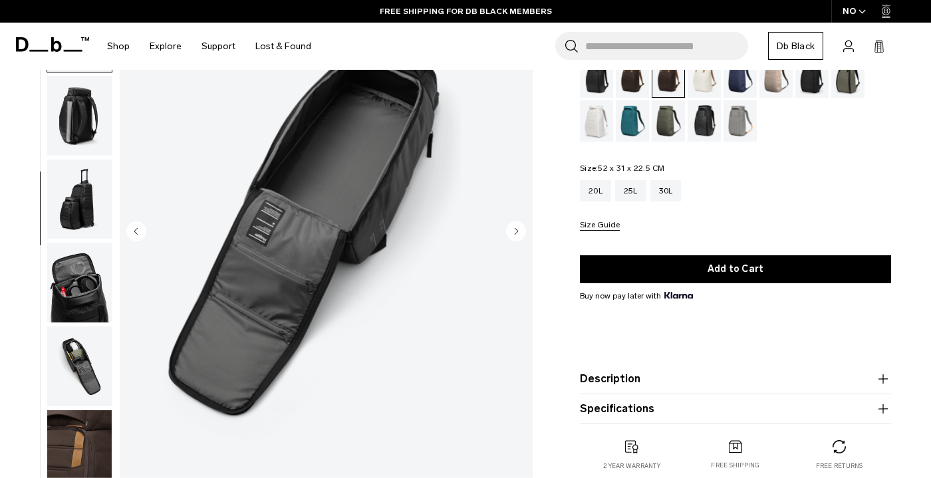
scroll to position [74, 0]
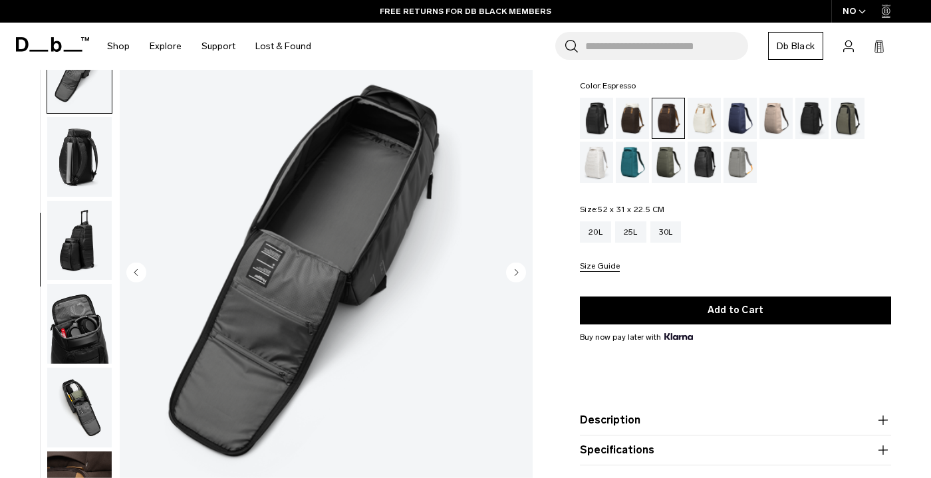
click at [522, 281] on icon "Next slide" at bounding box center [516, 273] width 20 height 20
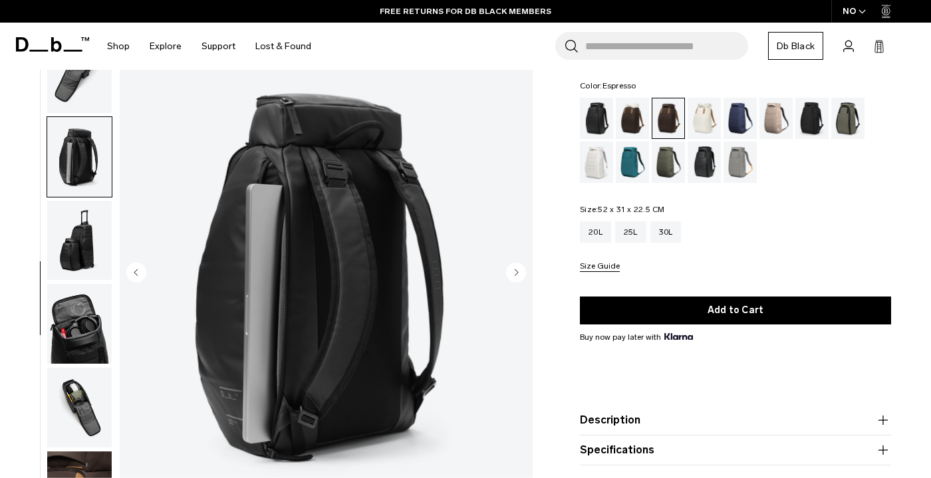
click at [522, 277] on circle "Next slide" at bounding box center [516, 273] width 20 height 20
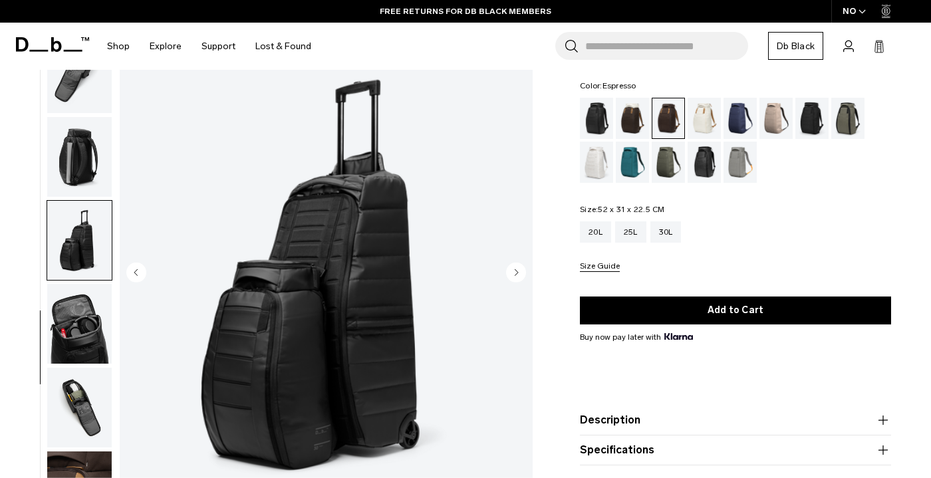
click at [522, 277] on circle "Next slide" at bounding box center [516, 273] width 20 height 20
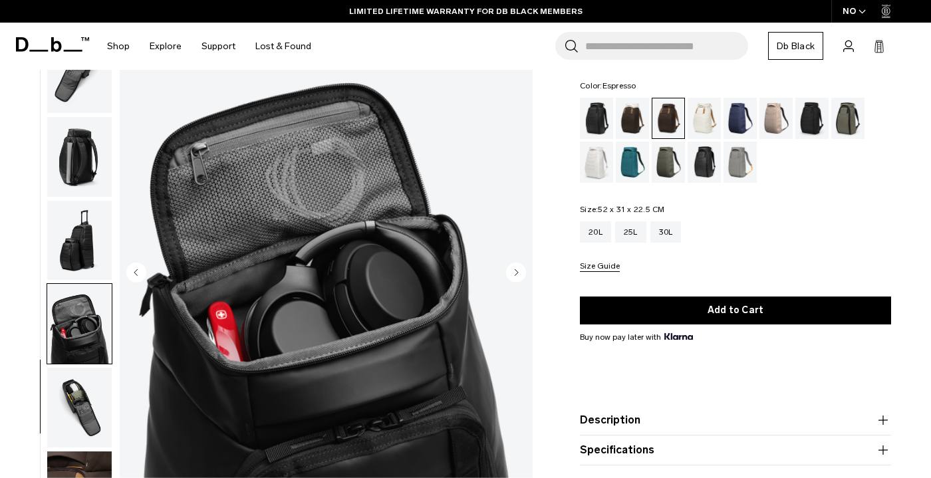
click at [522, 277] on circle "Next slide" at bounding box center [516, 273] width 20 height 20
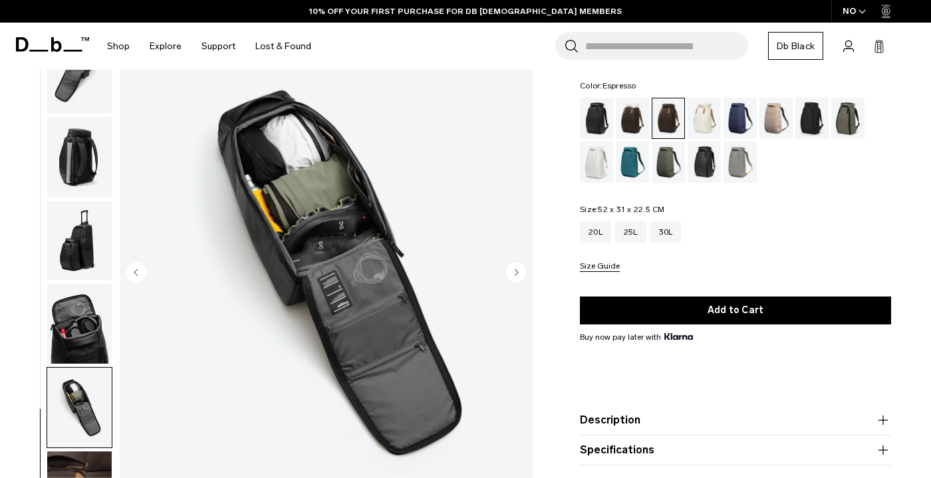
click at [512, 275] on circle "Next slide" at bounding box center [516, 273] width 20 height 20
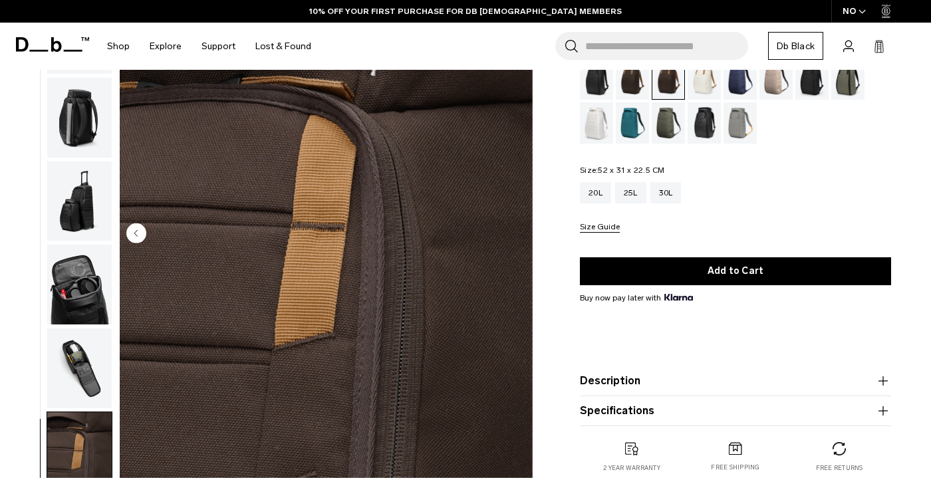
scroll to position [112, 0]
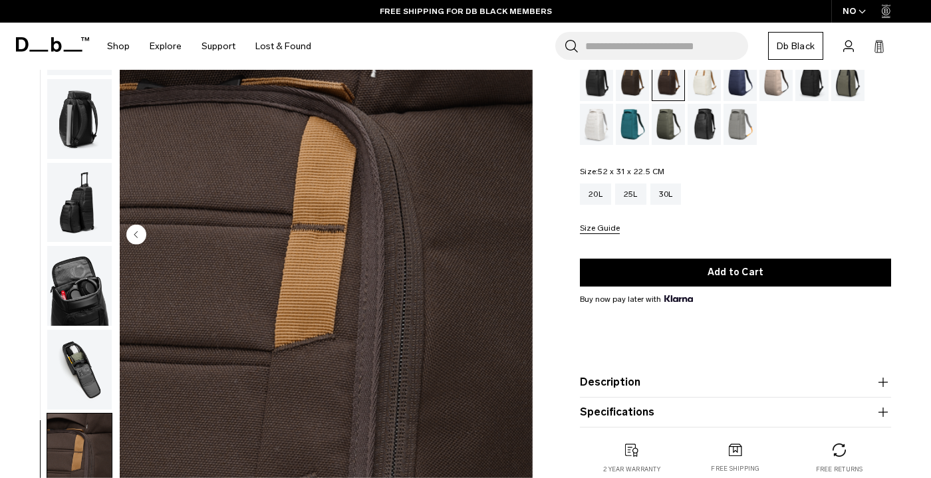
click at [85, 345] on img "button" at bounding box center [79, 370] width 64 height 80
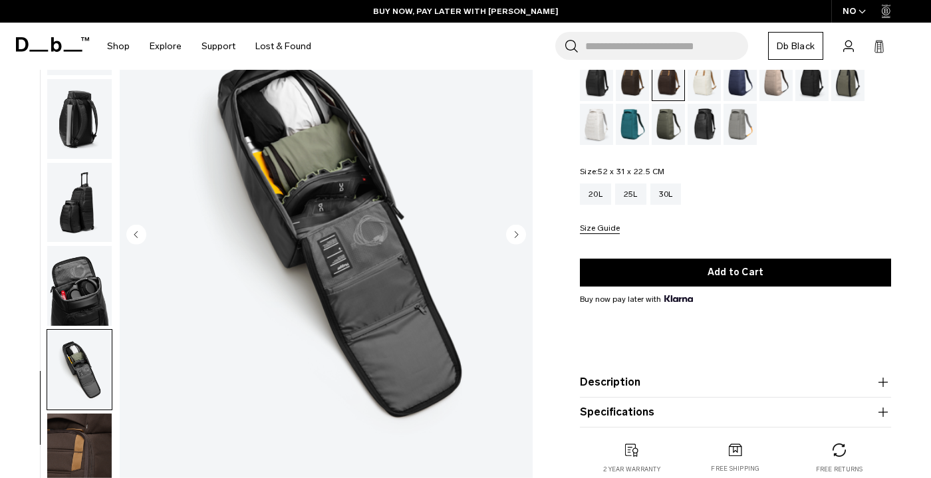
click at [286, 193] on img "9 / 10" at bounding box center [326, 236] width 413 height 516
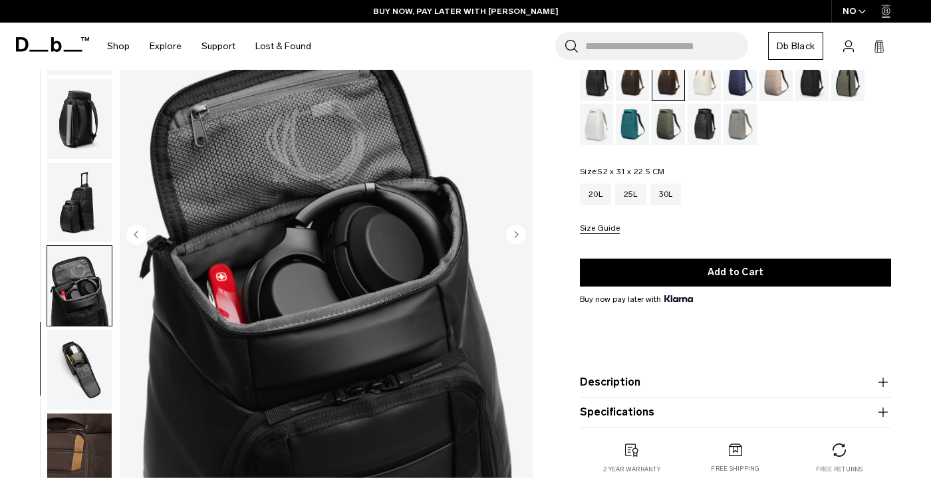
click at [514, 234] on circle "Next slide" at bounding box center [516, 235] width 20 height 20
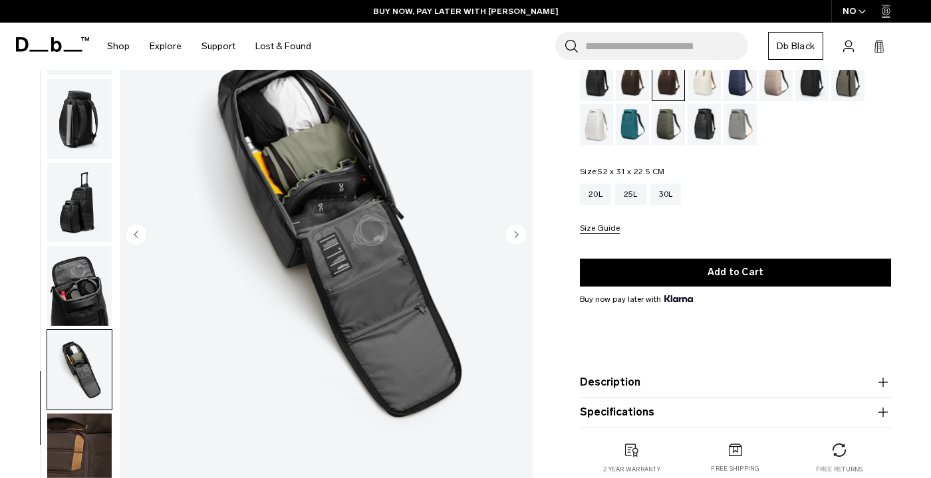
click at [361, 217] on img "9 / 10" at bounding box center [326, 236] width 413 height 516
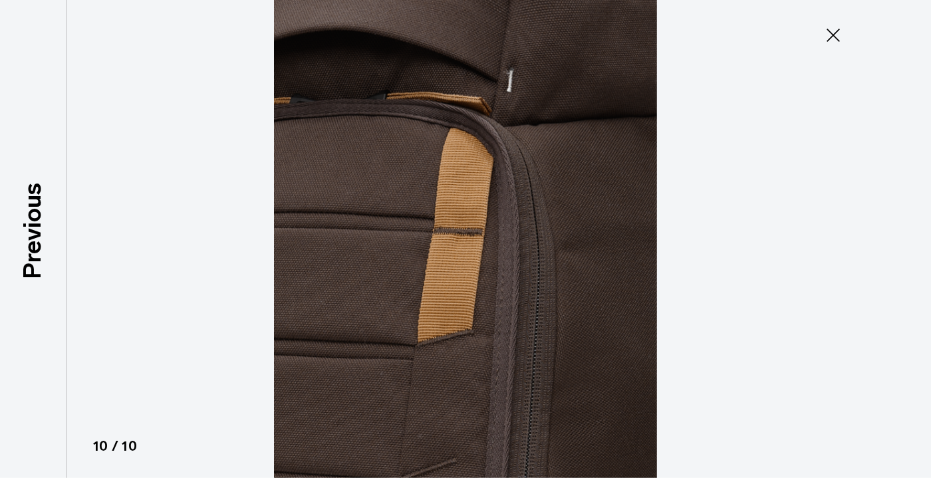
click at [833, 38] on icon at bounding box center [832, 35] width 21 height 21
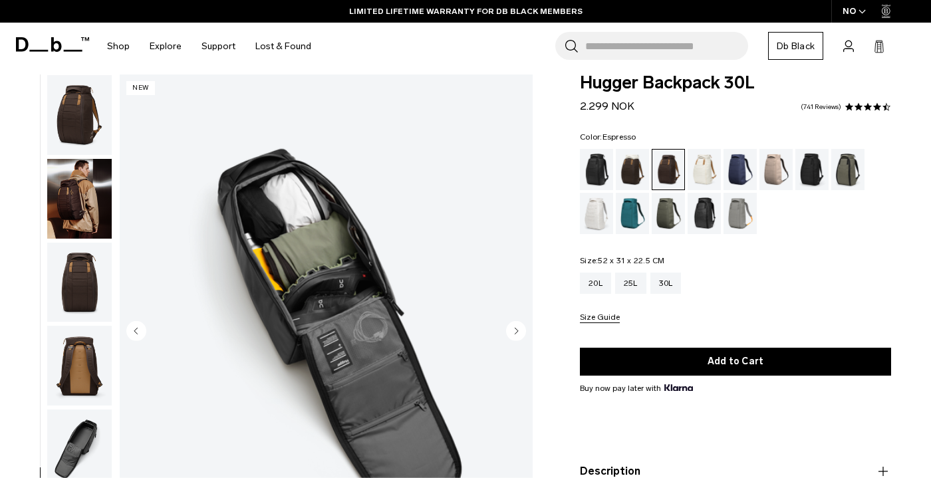
scroll to position [0, 0]
click at [83, 125] on img "button" at bounding box center [79, 115] width 64 height 80
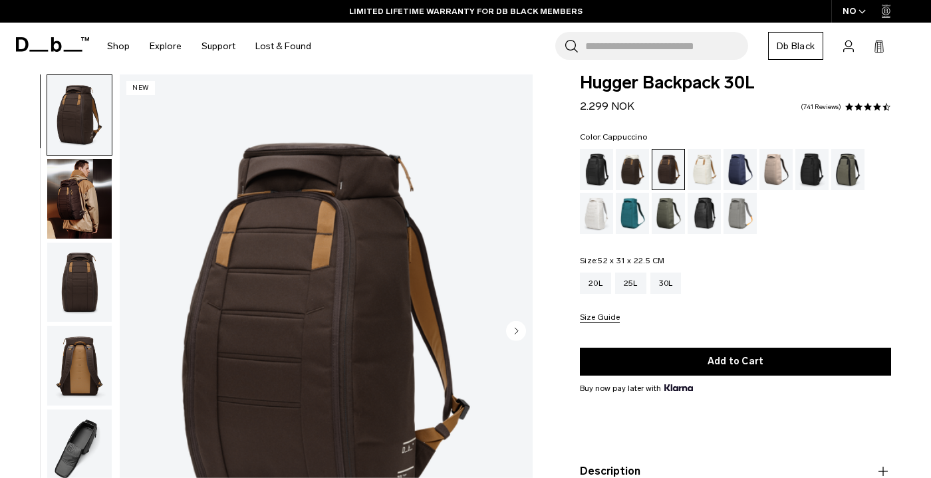
click at [621, 165] on div "Cappuccino" at bounding box center [633, 169] width 34 height 41
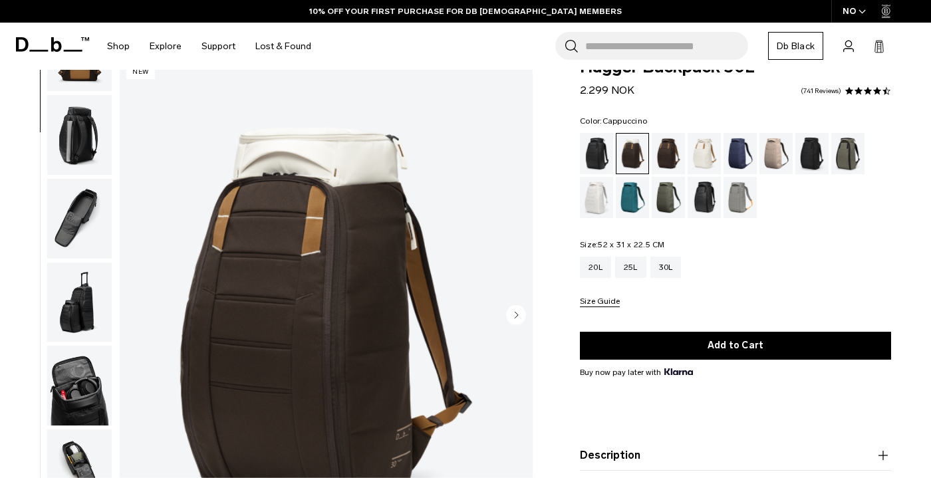
click at [78, 392] on img "button" at bounding box center [79, 386] width 64 height 80
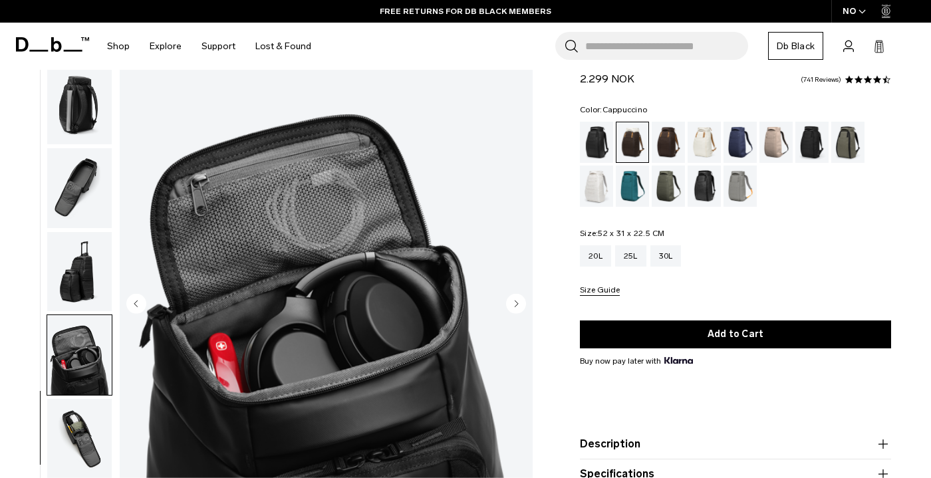
scroll to position [7, 0]
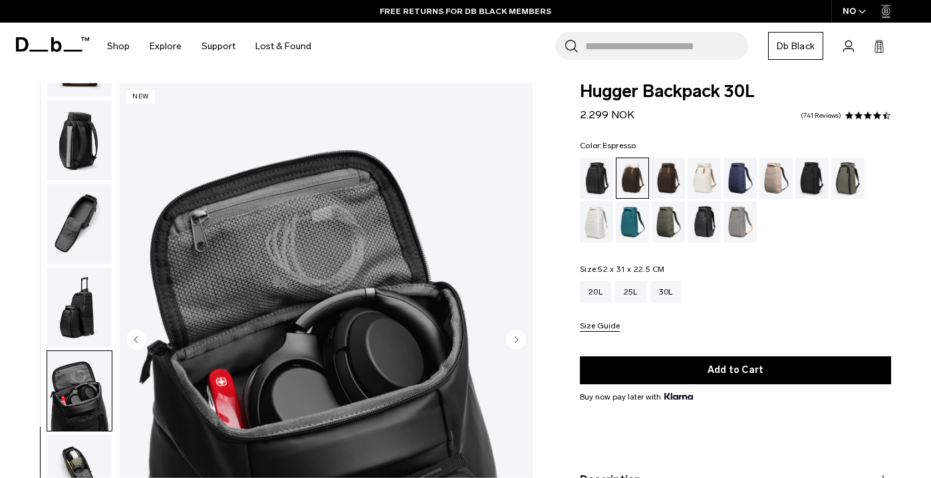
click at [666, 175] on div "Espresso" at bounding box center [668, 178] width 34 height 41
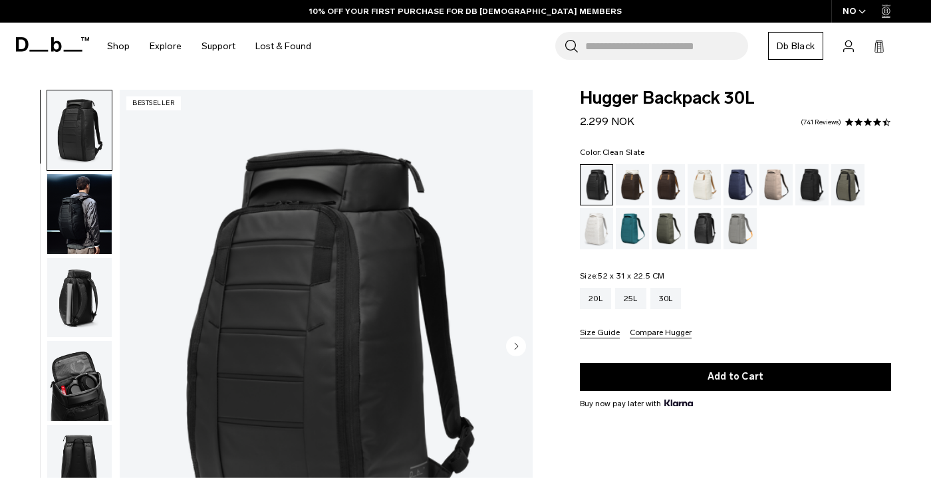
click at [596, 215] on div "Clean Slate" at bounding box center [597, 228] width 34 height 41
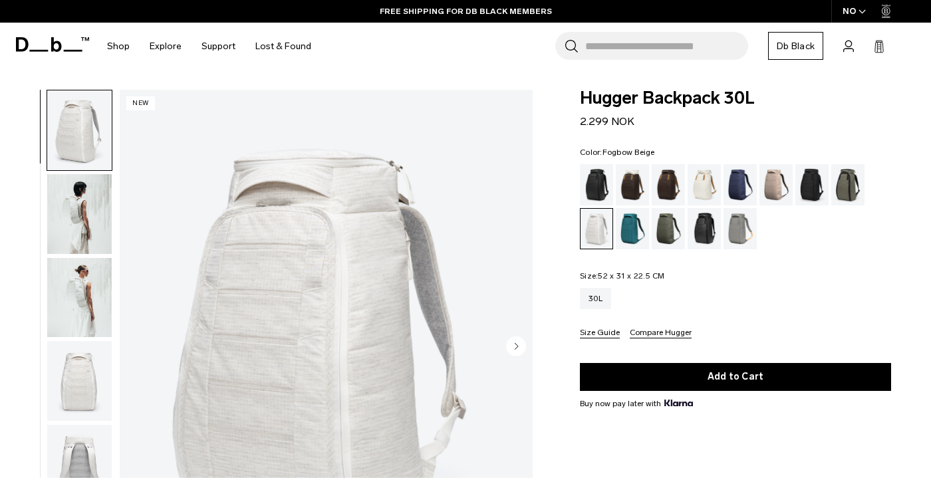
click at [770, 183] on div "Fogbow Beige" at bounding box center [776, 184] width 34 height 41
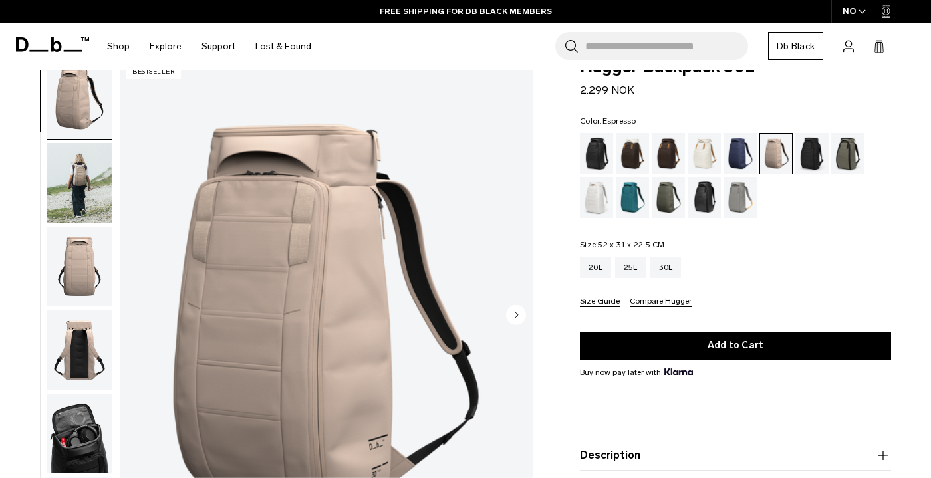
click at [667, 152] on div "Espresso" at bounding box center [668, 153] width 34 height 41
